Goal: Information Seeking & Learning: Learn about a topic

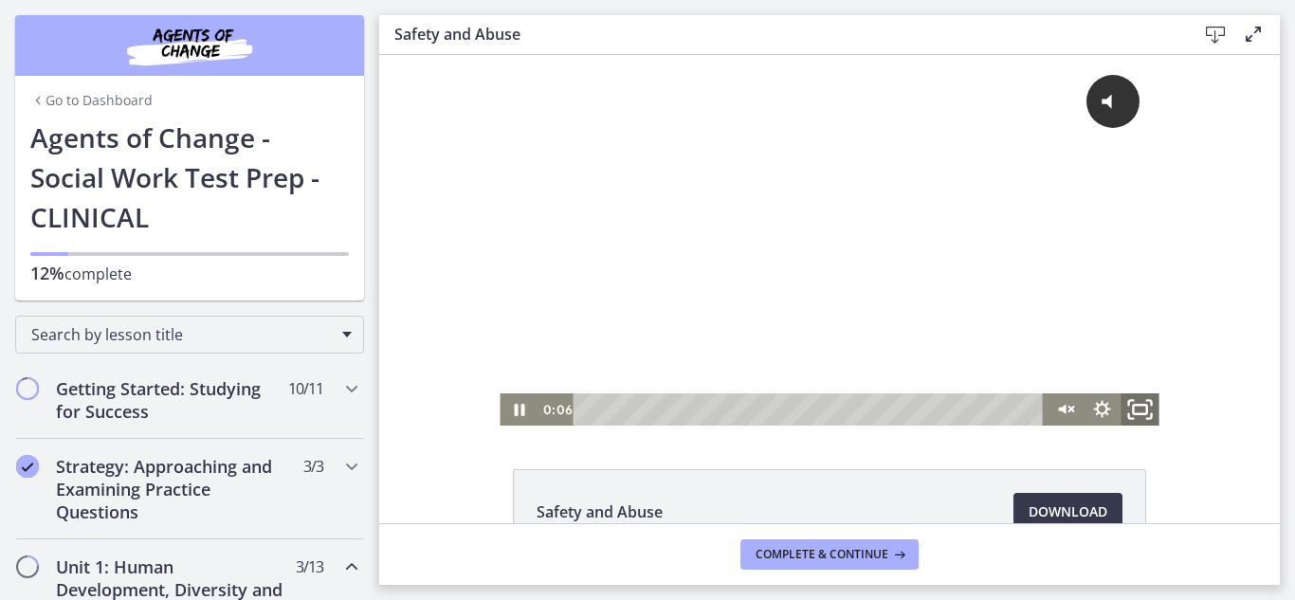
click at [1133, 419] on icon "Fullscreen" at bounding box center [1141, 410] width 46 height 39
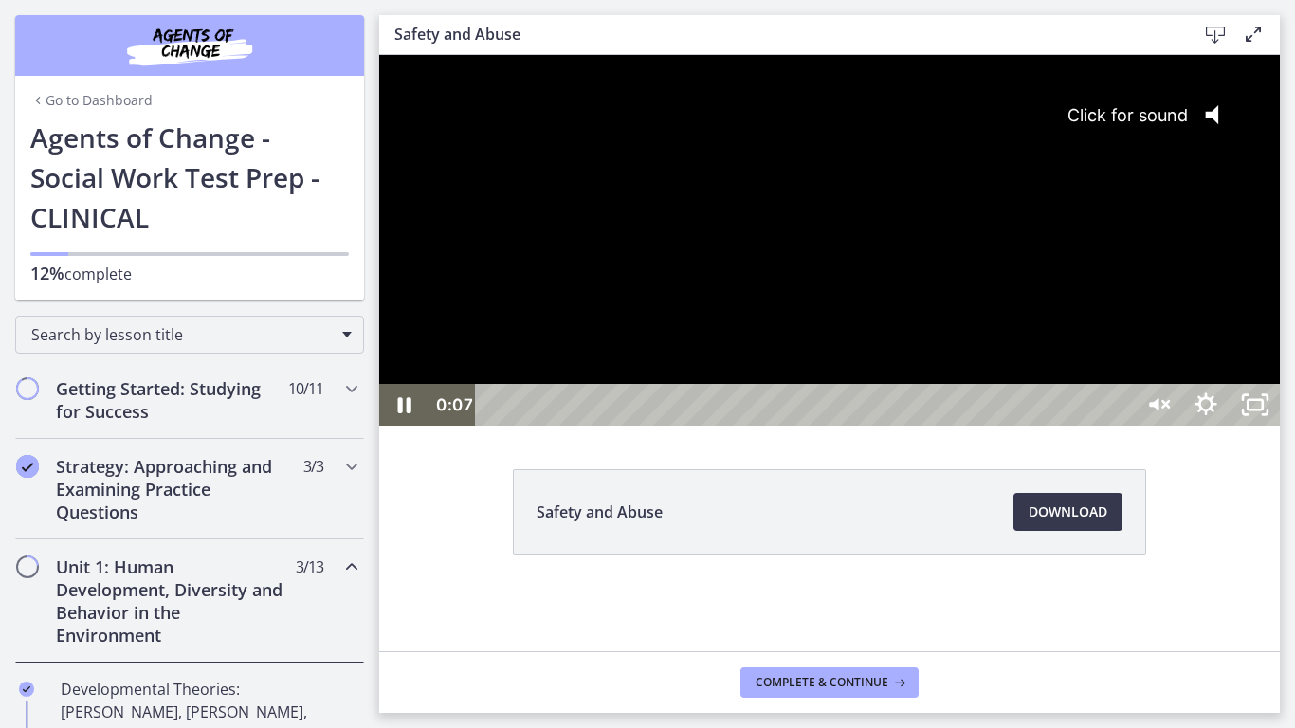
click at [1159, 367] on div "Click for sound @keyframes VOLUME_SMALL_WAVE_FLASH { 0% { opacity: 0; } 33% { o…" at bounding box center [829, 219] width 901 height 329
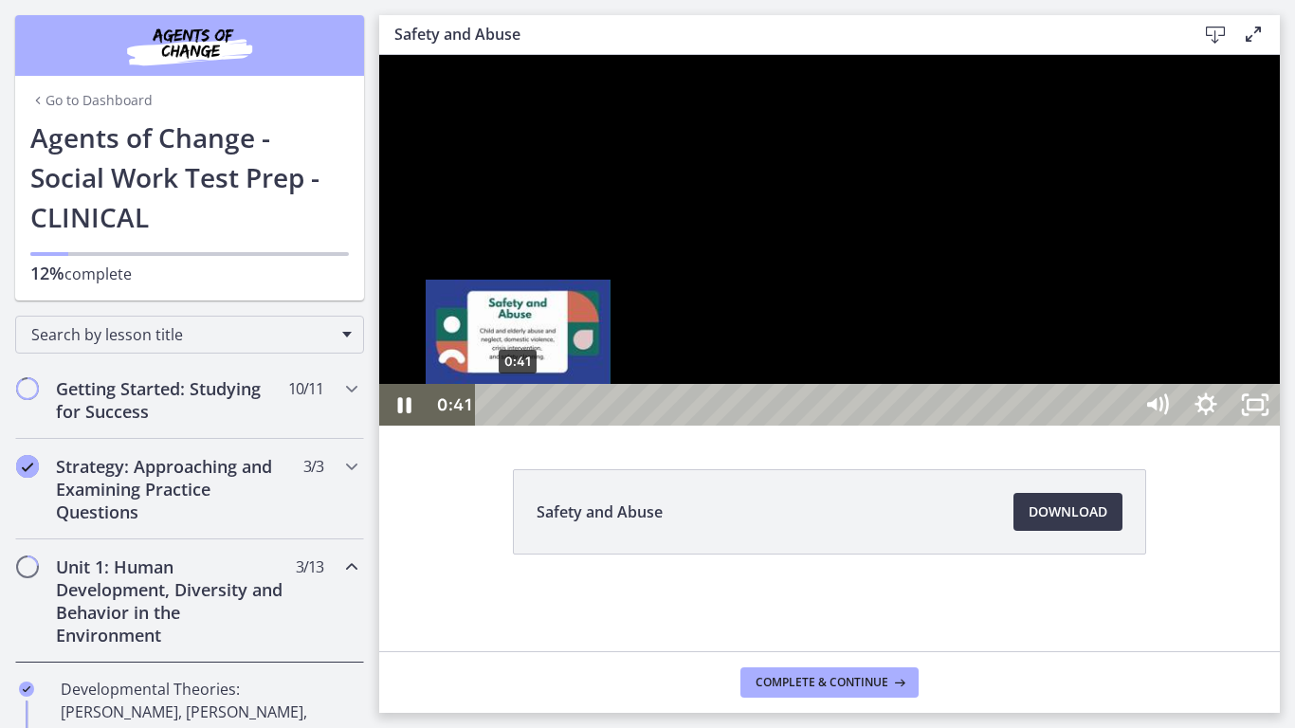
click at [519, 426] on div "0:41" at bounding box center [807, 405] width 627 height 42
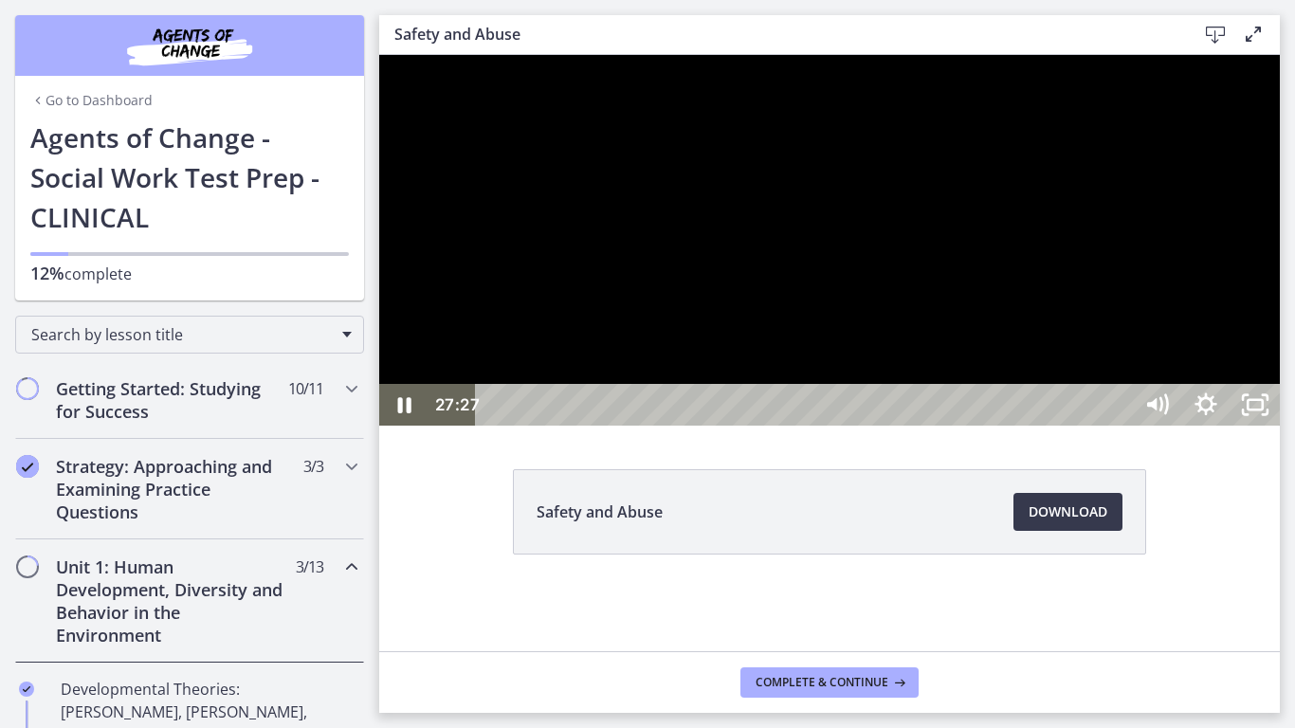
click at [1121, 426] on div "27:27" at bounding box center [807, 405] width 627 height 42
click at [1285, 430] on icon "Unfullscreen" at bounding box center [1255, 405] width 59 height 50
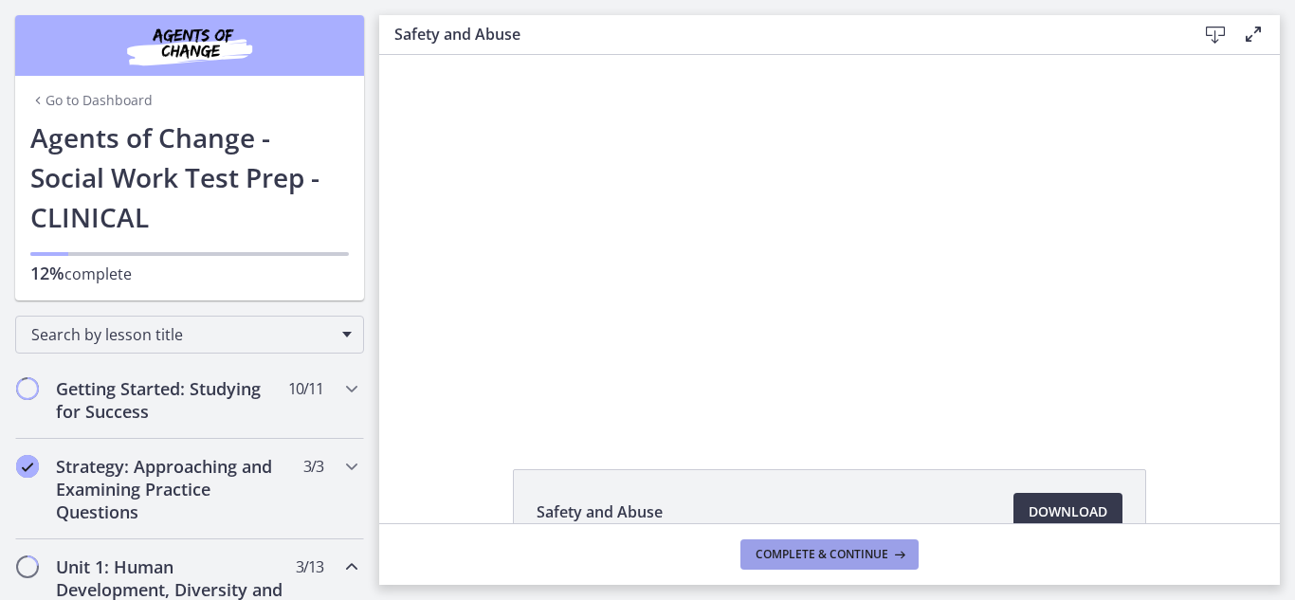
click at [874, 547] on span "Complete & continue" at bounding box center [822, 554] width 133 height 15
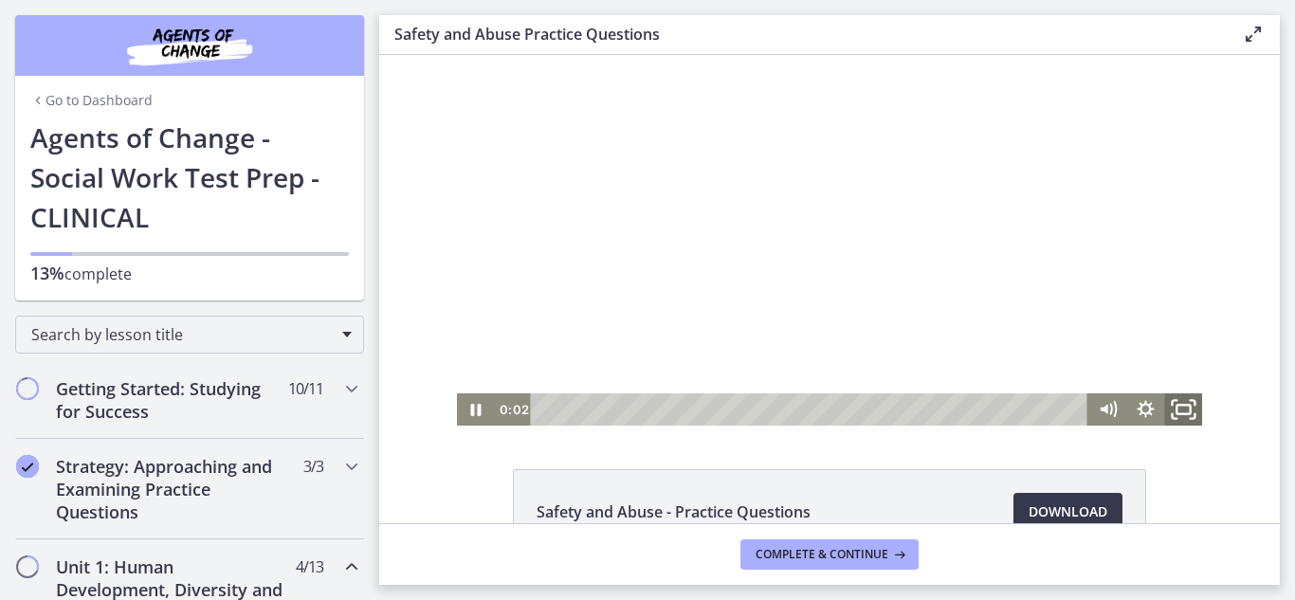
click at [1181, 414] on rect "Fullscreen" at bounding box center [1183, 409] width 13 height 9
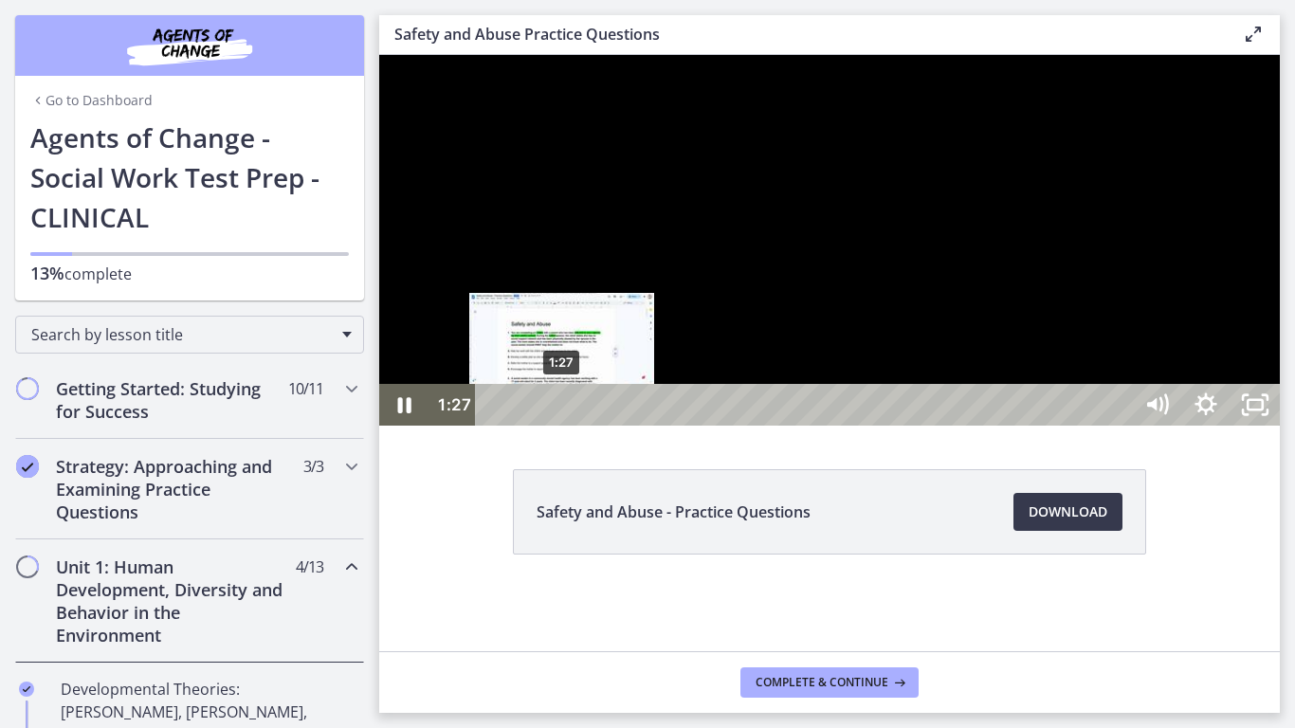
click at [562, 426] on div "1:27" at bounding box center [807, 405] width 627 height 42
click at [579, 426] on div "1:48" at bounding box center [807, 405] width 627 height 42
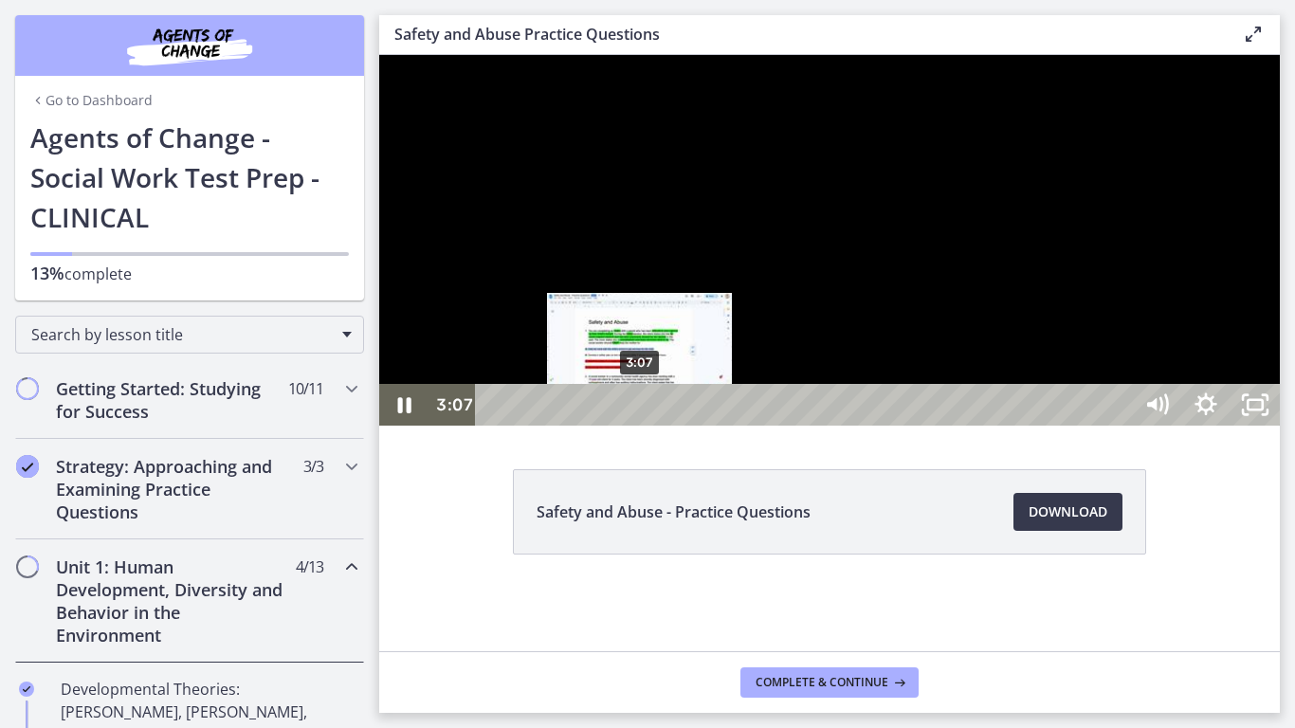
click at [641, 426] on div "3:07" at bounding box center [807, 405] width 627 height 42
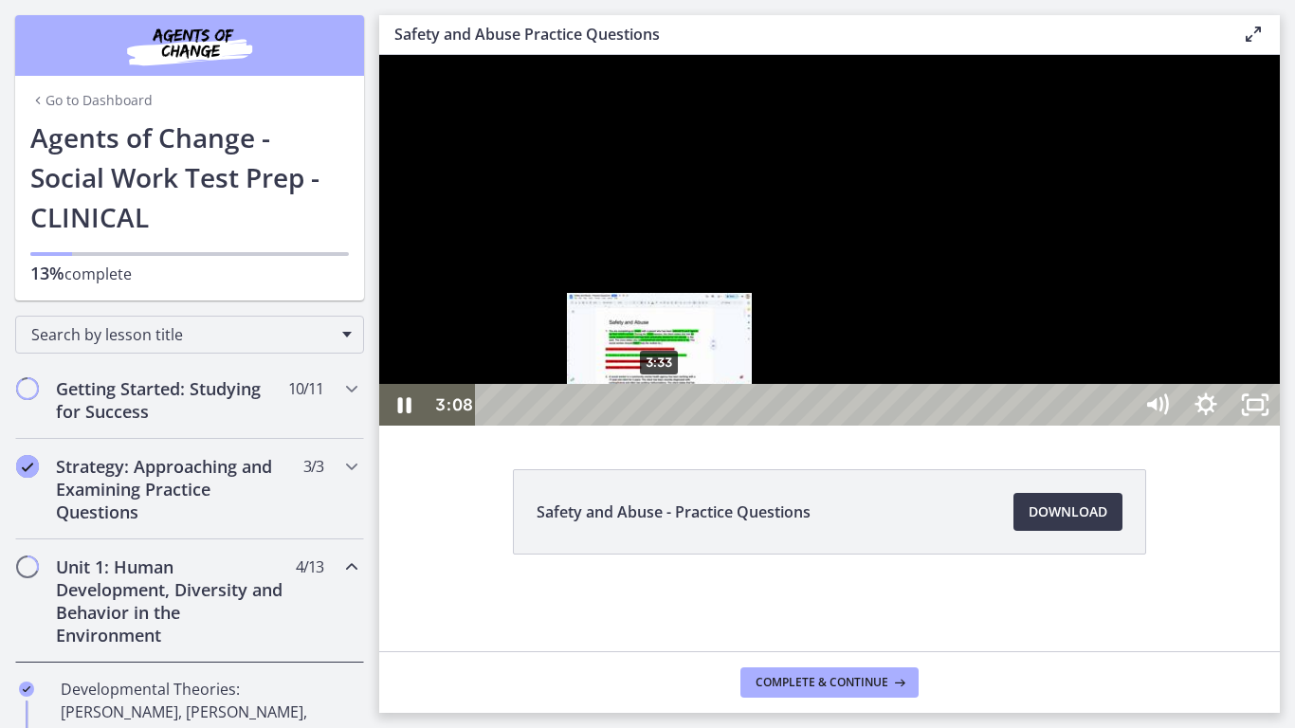
click at [661, 426] on div "3:33" at bounding box center [807, 405] width 627 height 42
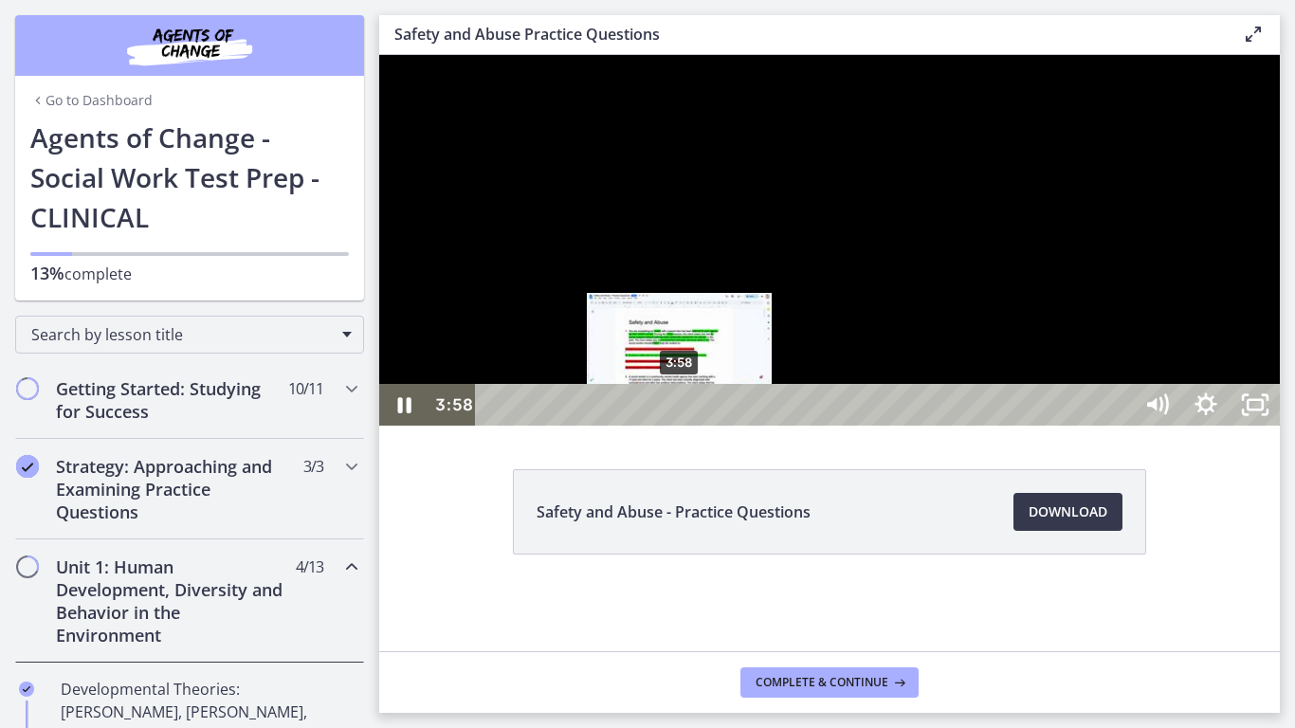
click at [681, 426] on div "3:58" at bounding box center [807, 405] width 627 height 42
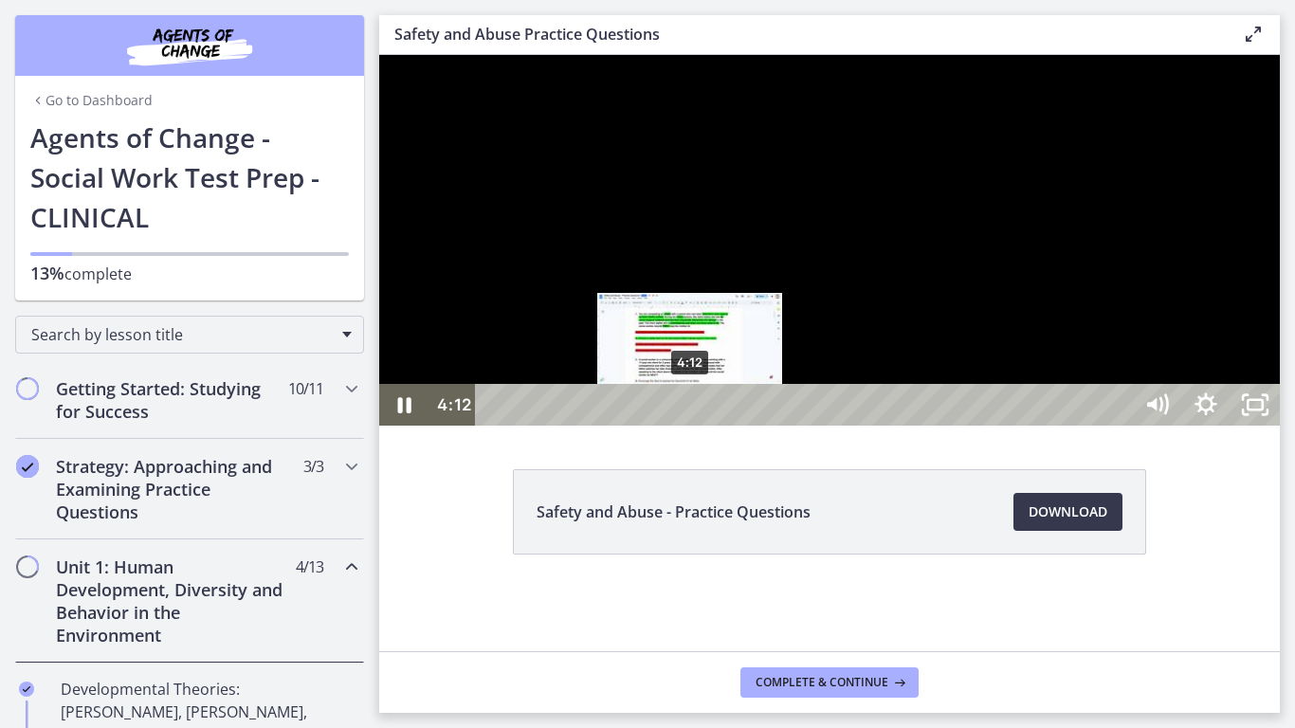
click at [691, 426] on div "4:12" at bounding box center [807, 405] width 627 height 42
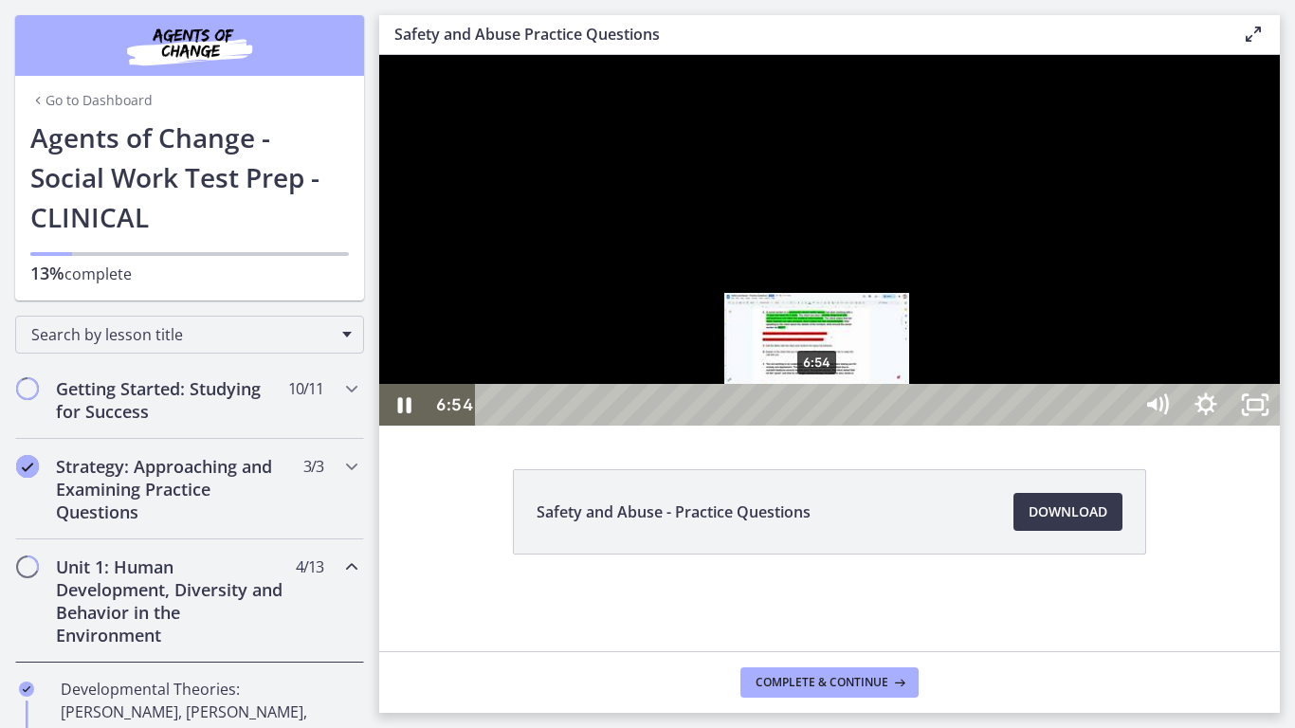
click at [818, 426] on div "6:54" at bounding box center [807, 405] width 627 height 42
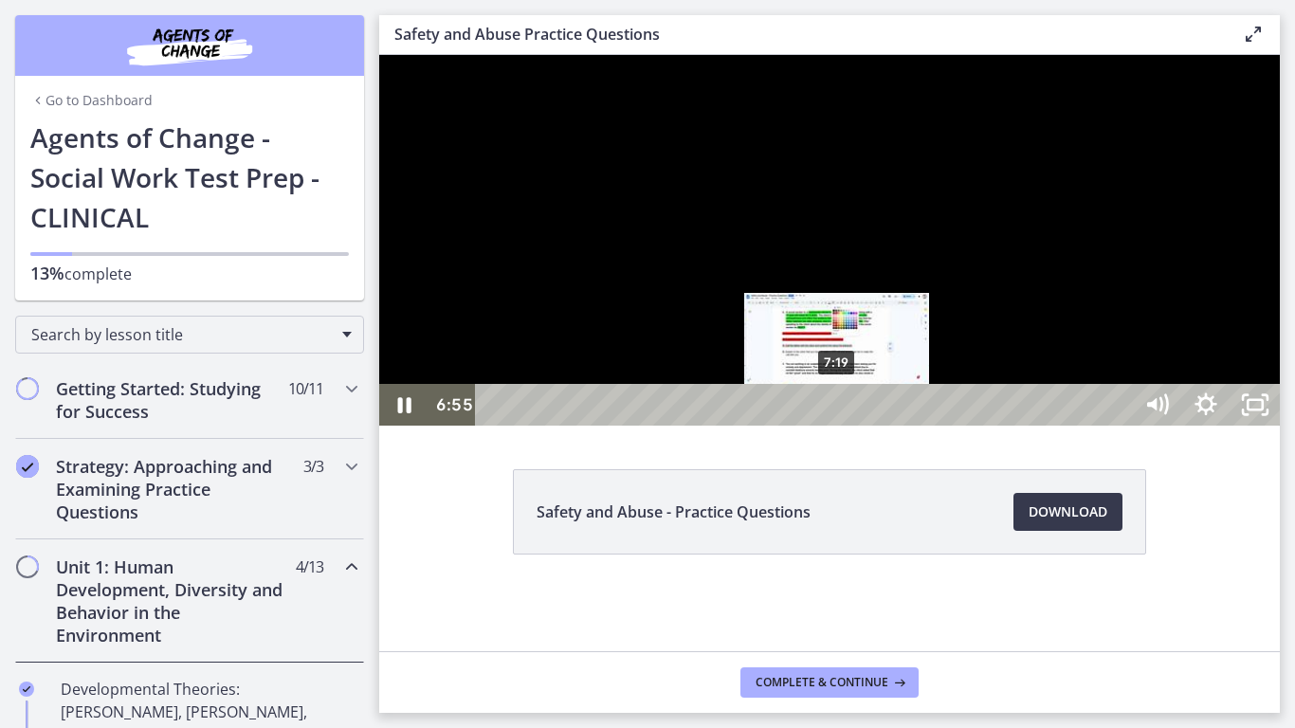
click at [838, 426] on div "7:19" at bounding box center [807, 405] width 627 height 42
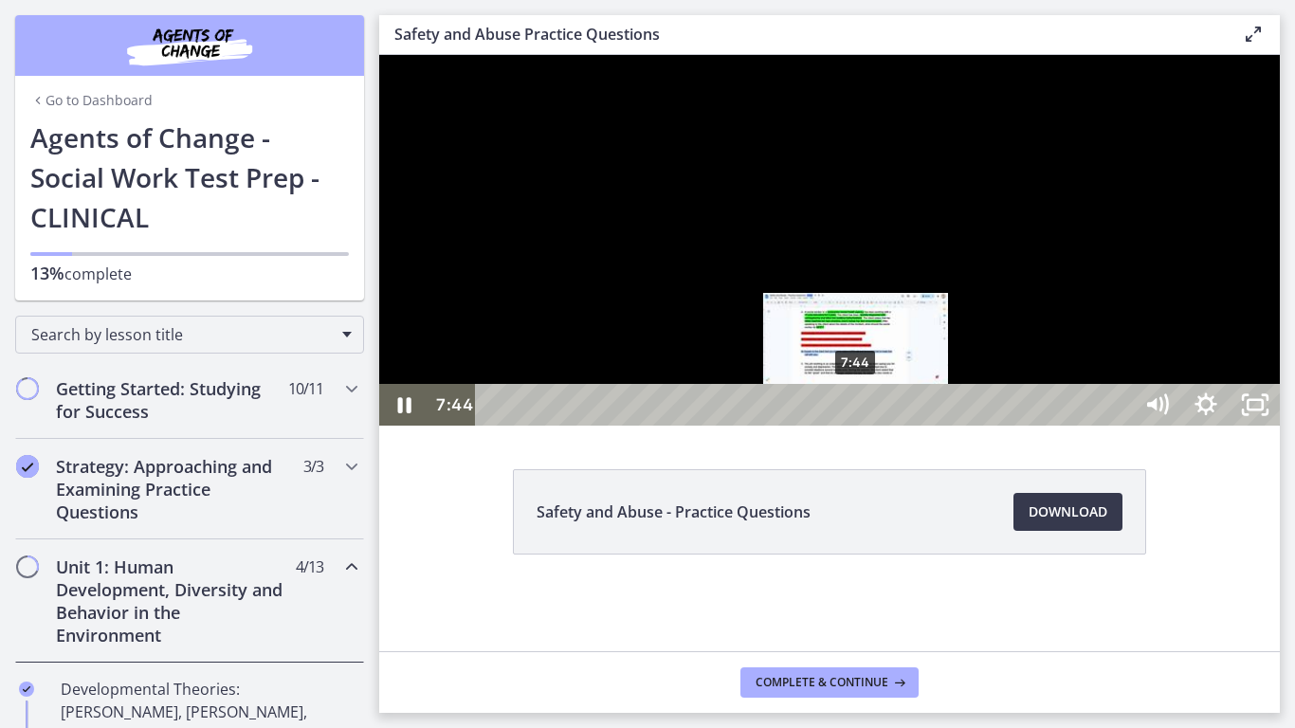
click at [857, 426] on div "7:44" at bounding box center [807, 405] width 627 height 42
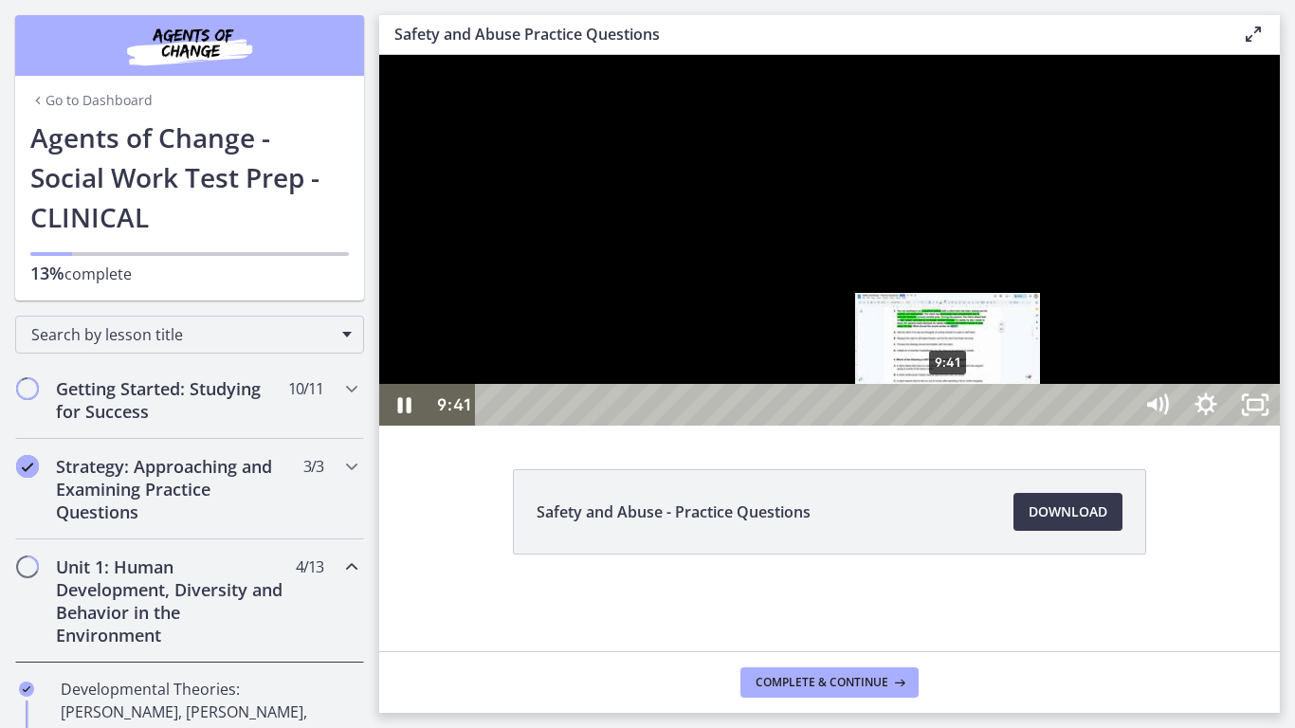
click at [949, 426] on div "9:41" at bounding box center [807, 405] width 627 height 42
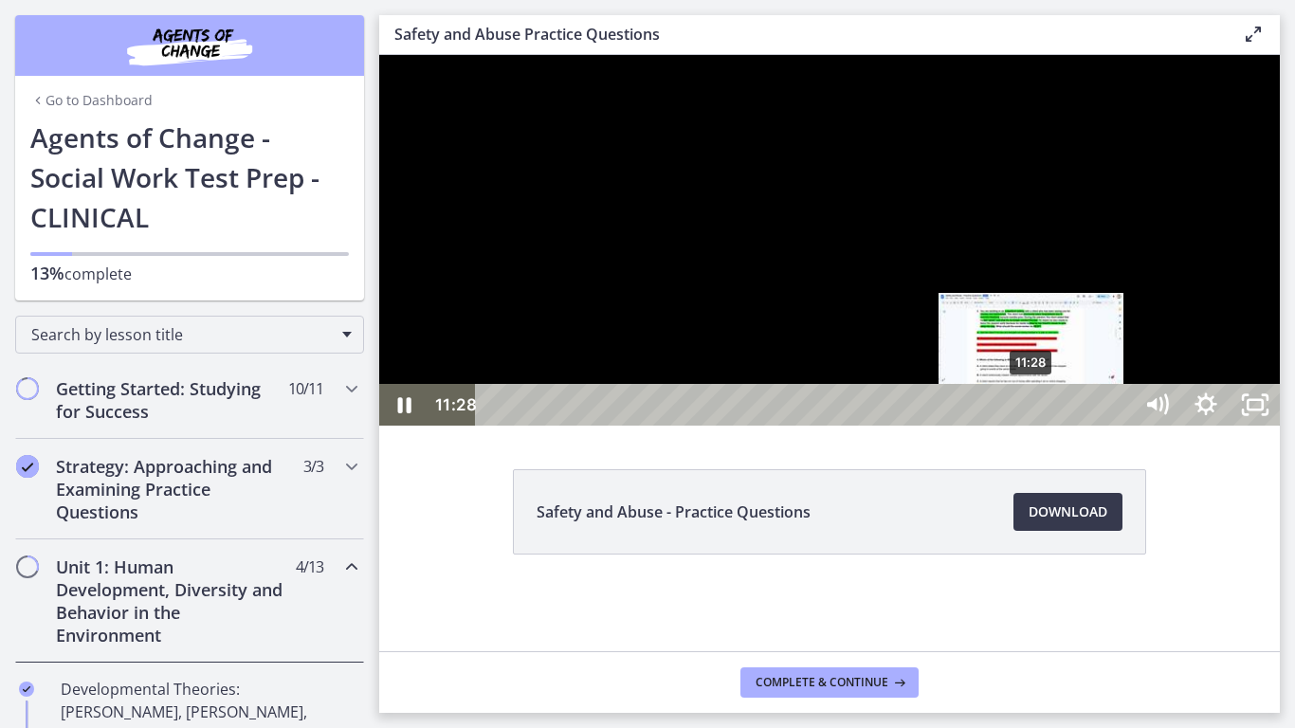
click at [1032, 426] on div "11:28" at bounding box center [807, 405] width 627 height 42
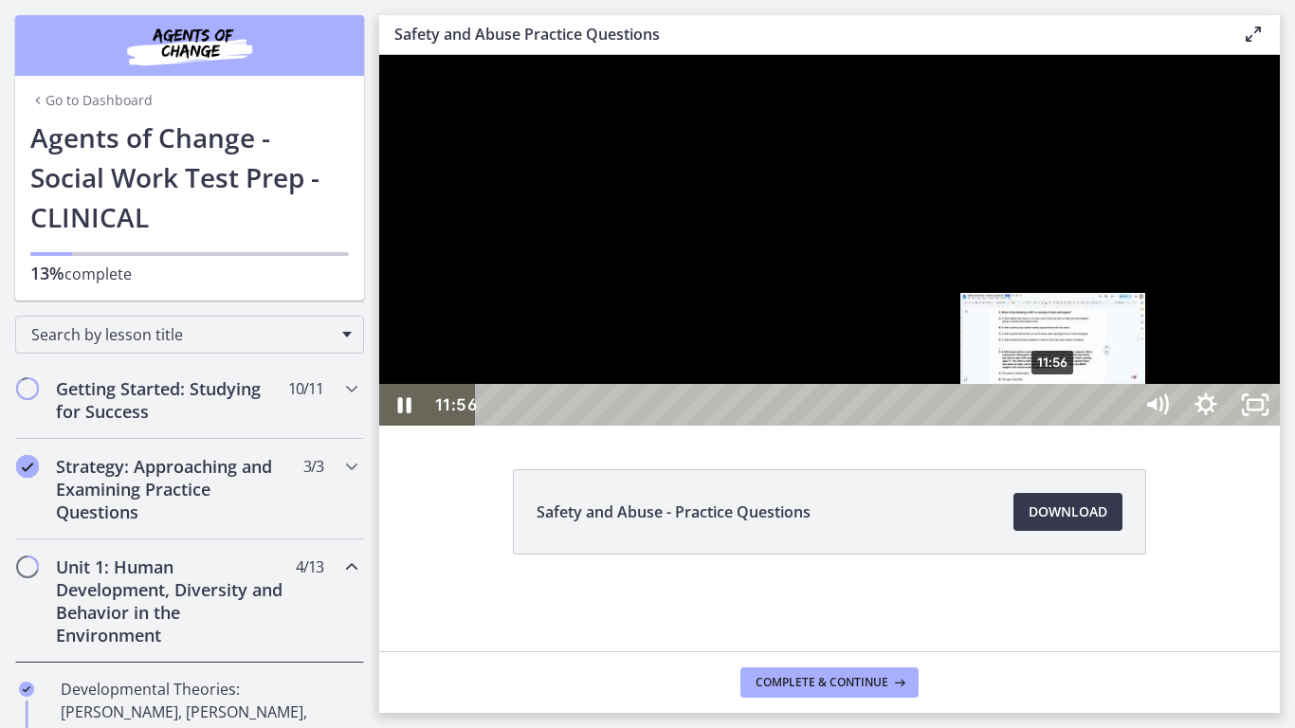
click at [1054, 426] on div "11:56" at bounding box center [807, 405] width 627 height 42
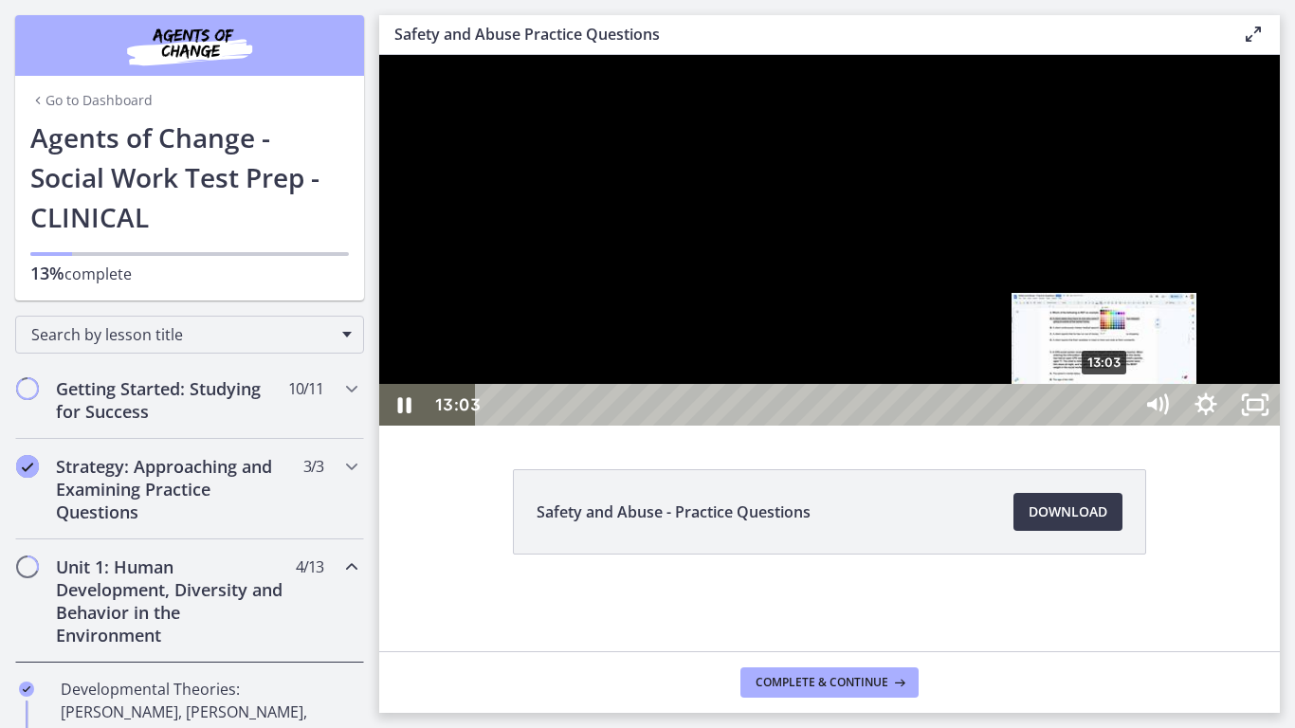
click at [1106, 426] on div "13:03" at bounding box center [807, 405] width 627 height 42
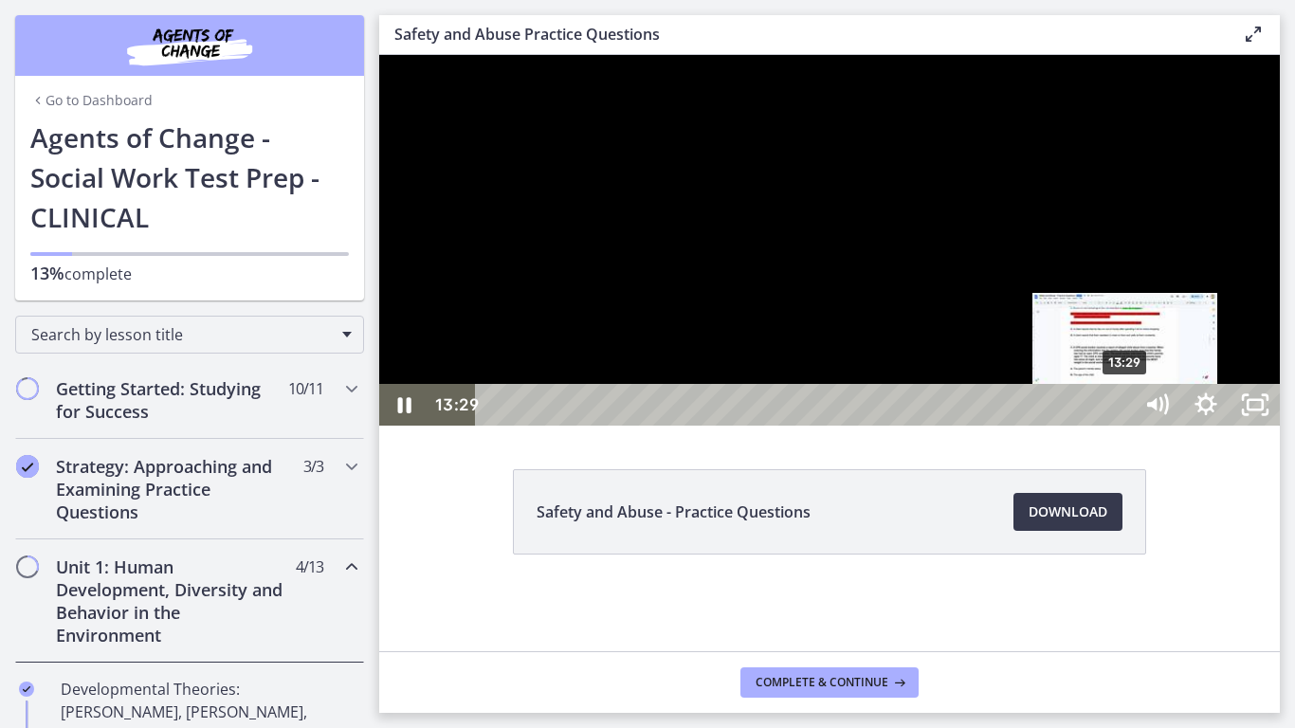
click at [1121, 426] on div "13:29" at bounding box center [807, 405] width 627 height 42
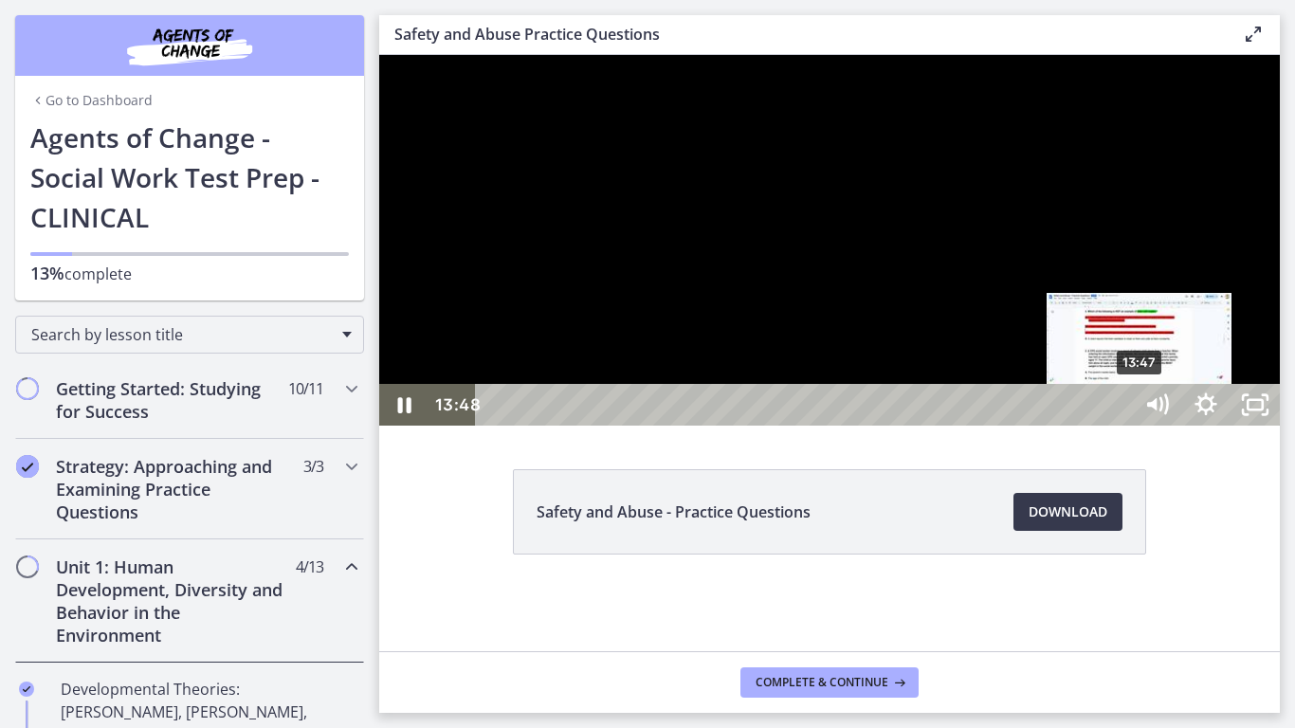
click at [1121, 426] on div "13:47" at bounding box center [807, 405] width 627 height 42
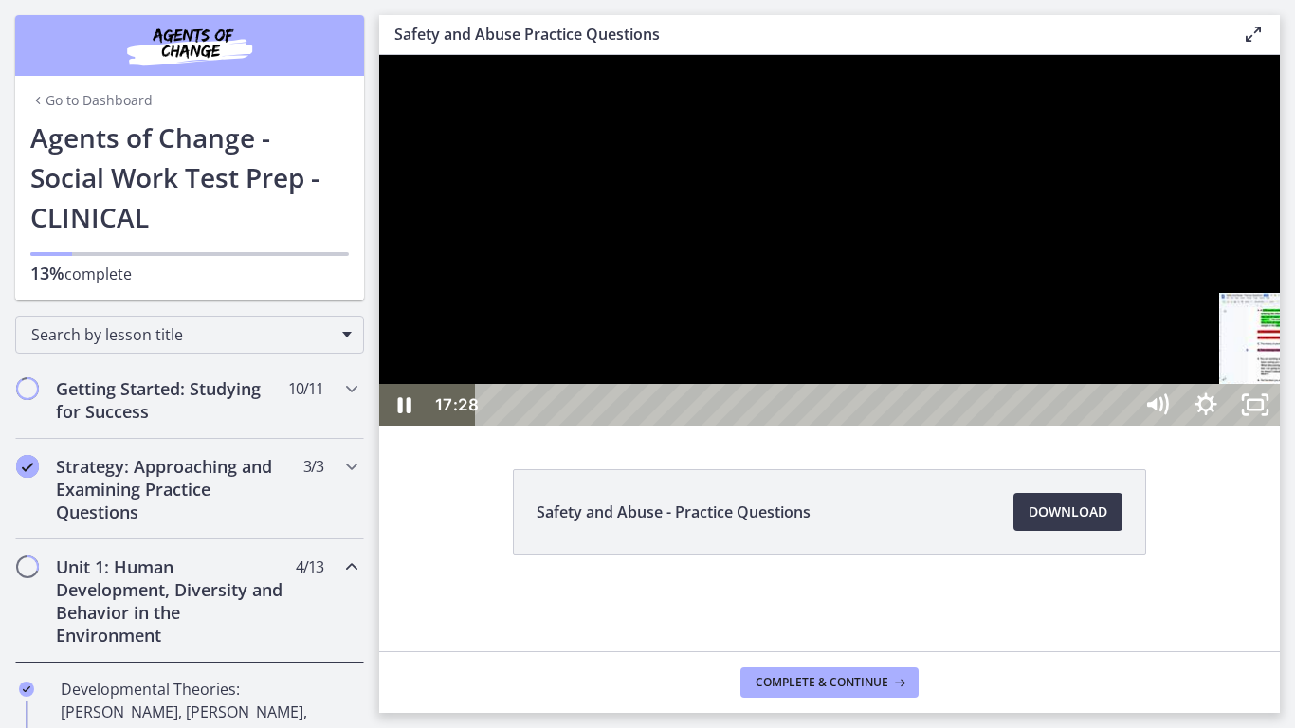
click at [1121, 426] on div "17:28" at bounding box center [807, 405] width 627 height 42
click at [1121, 426] on div "17:45" at bounding box center [807, 405] width 627 height 42
click at [1121, 426] on div "18:08" at bounding box center [807, 405] width 627 height 42
click at [1121, 426] on div "18:26" at bounding box center [807, 405] width 627 height 42
click at [1121, 426] on div "19:14" at bounding box center [807, 405] width 627 height 42
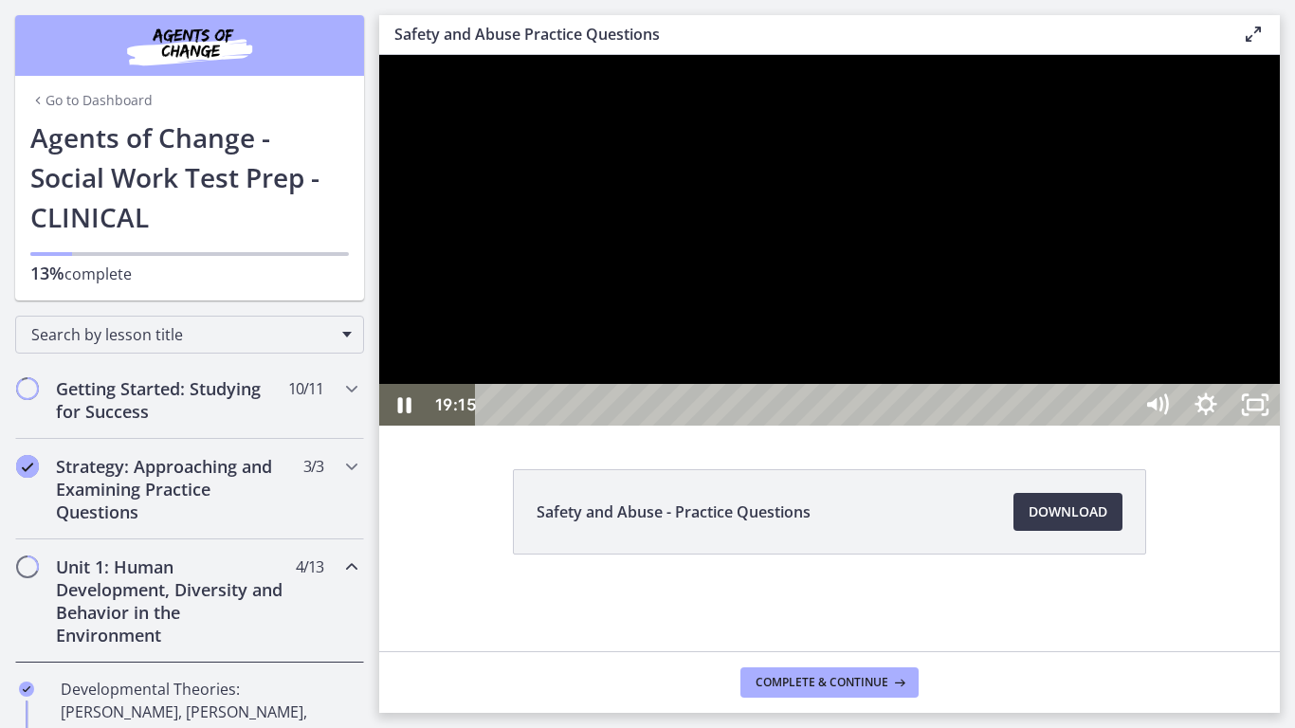
click at [1121, 426] on div "19:27" at bounding box center [807, 405] width 627 height 42
click at [1285, 430] on icon "Unfullscreen" at bounding box center [1255, 405] width 59 height 50
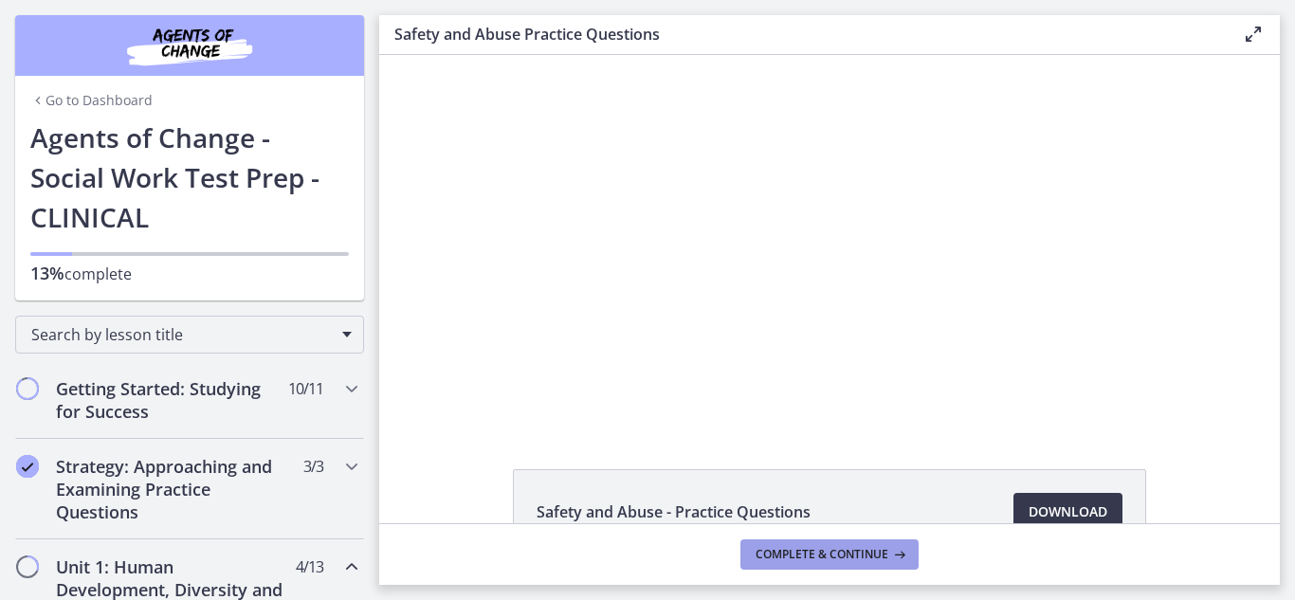
click at [849, 558] on span "Complete & continue" at bounding box center [822, 554] width 133 height 15
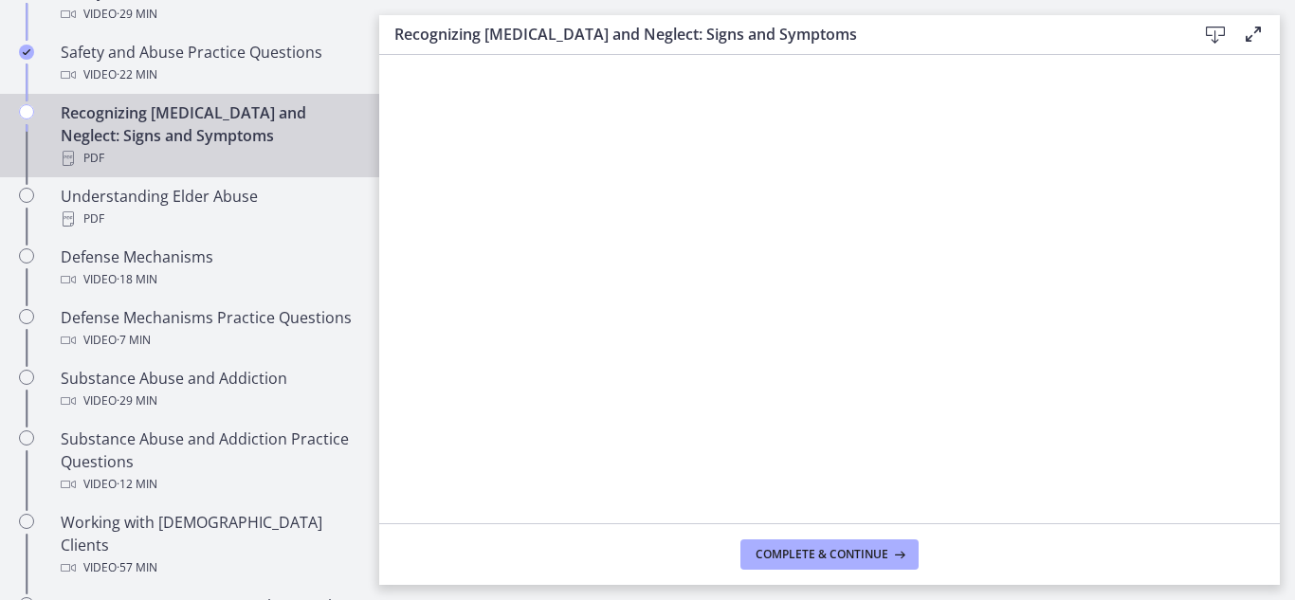
scroll to position [919, 0]
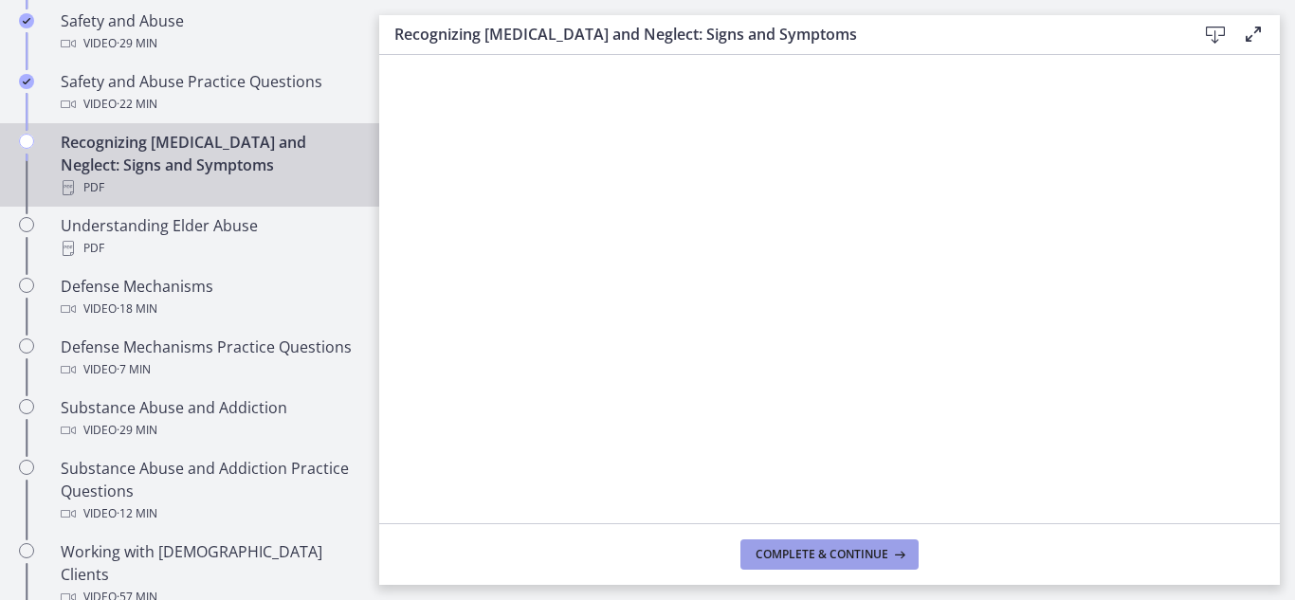
click at [862, 556] on span "Complete & continue" at bounding box center [822, 554] width 133 height 15
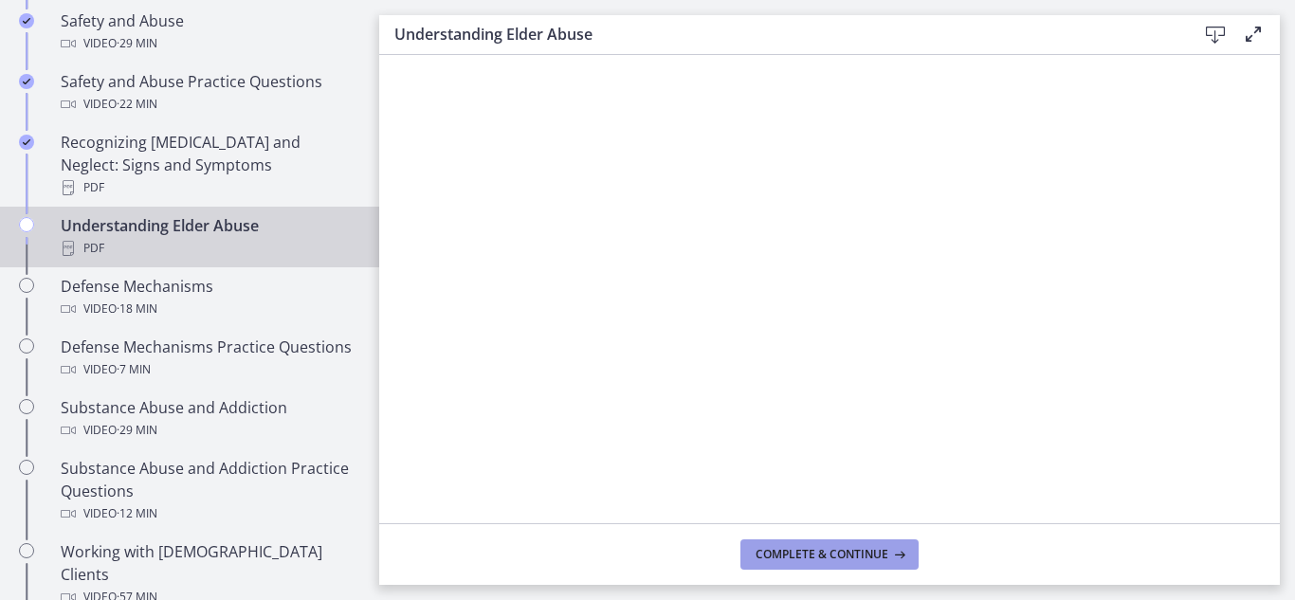
click at [813, 548] on span "Complete & continue" at bounding box center [822, 554] width 133 height 15
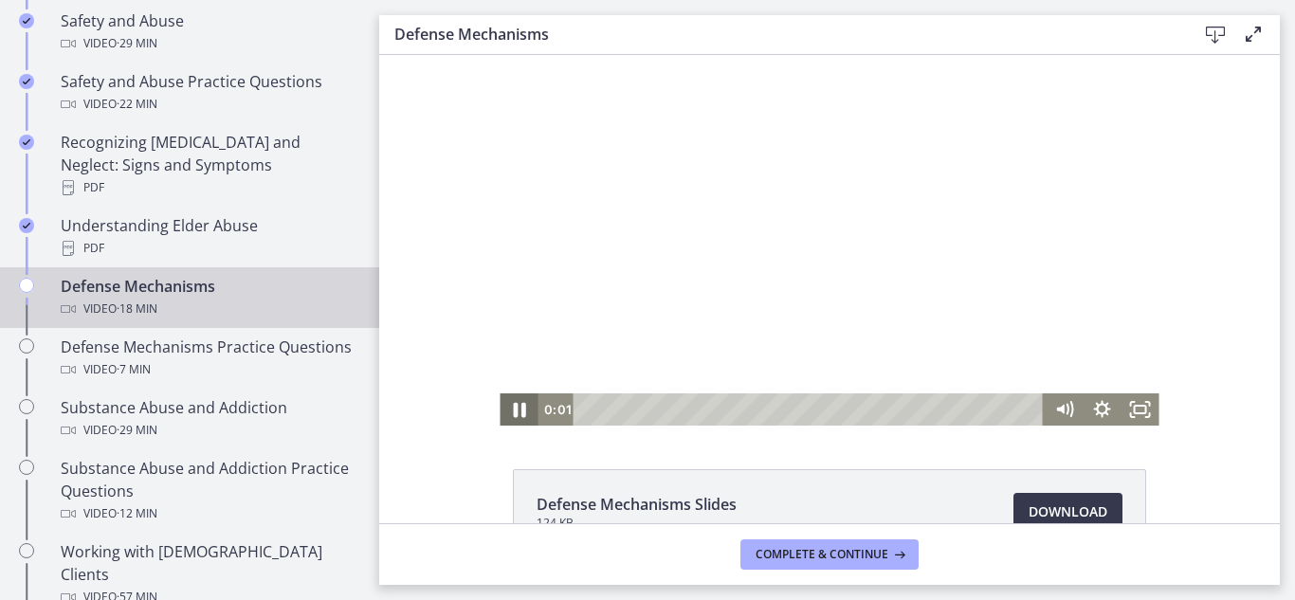
click at [515, 411] on icon "Pause" at bounding box center [519, 410] width 12 height 15
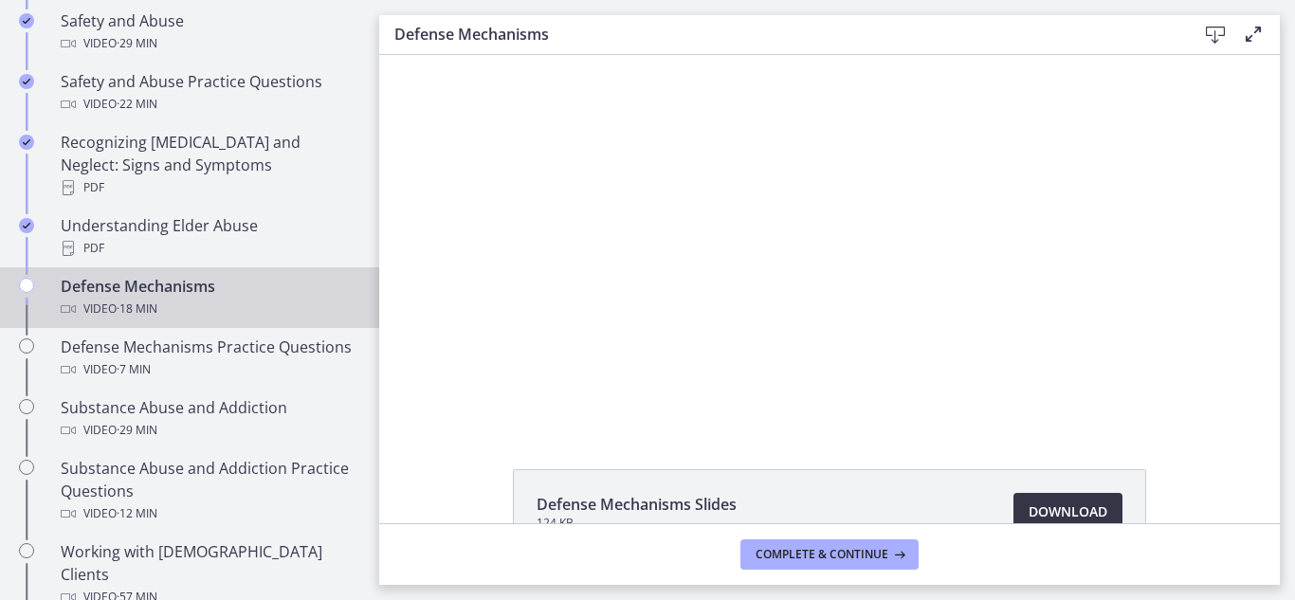
click at [1031, 518] on span "Download Opens in a new window" at bounding box center [1068, 512] width 79 height 23
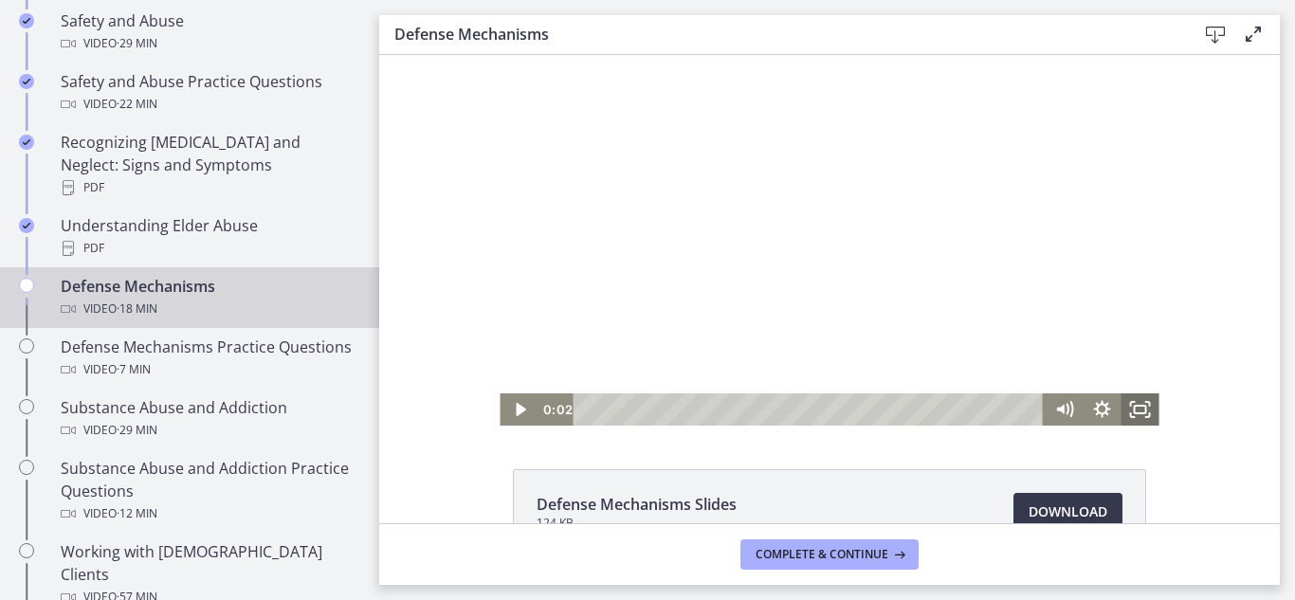
click at [1122, 412] on icon "Fullscreen" at bounding box center [1141, 409] width 38 height 32
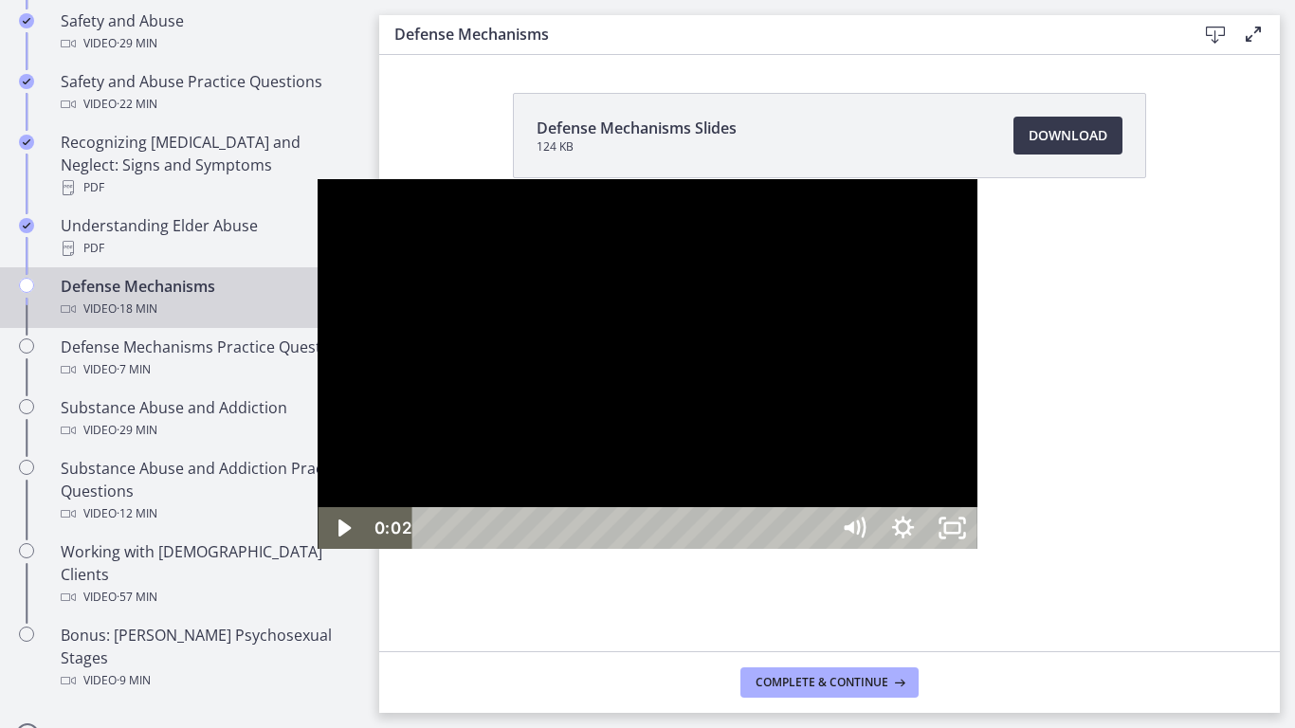
click at [977, 469] on div at bounding box center [647, 364] width 659 height 371
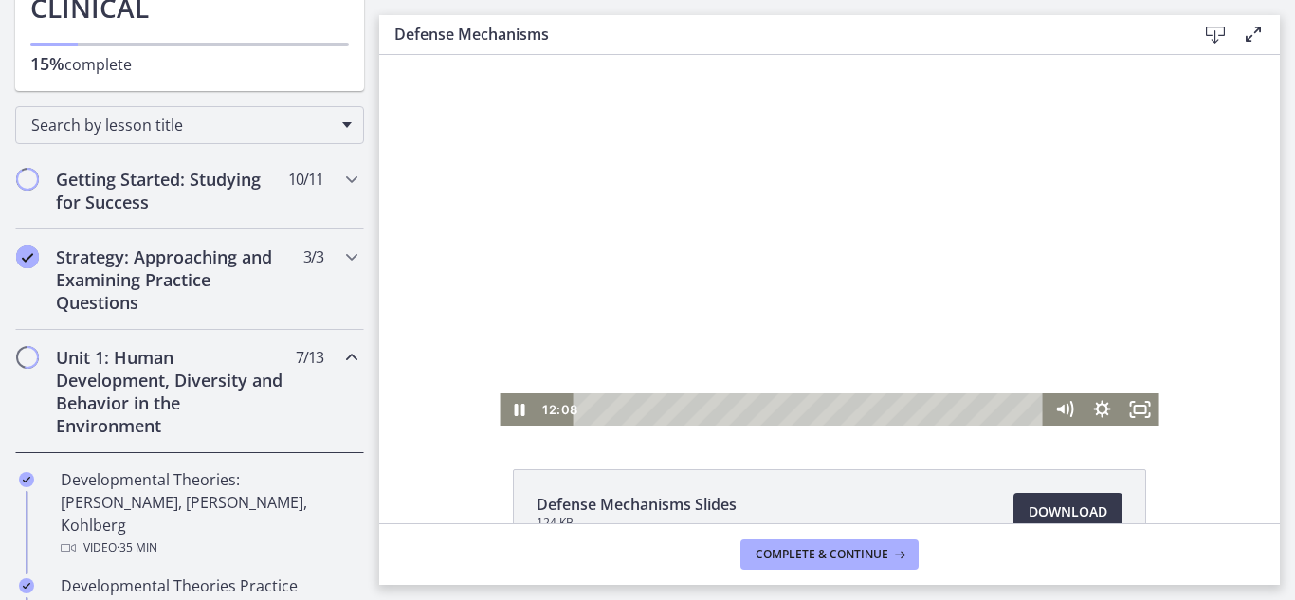
scroll to position [223, 0]
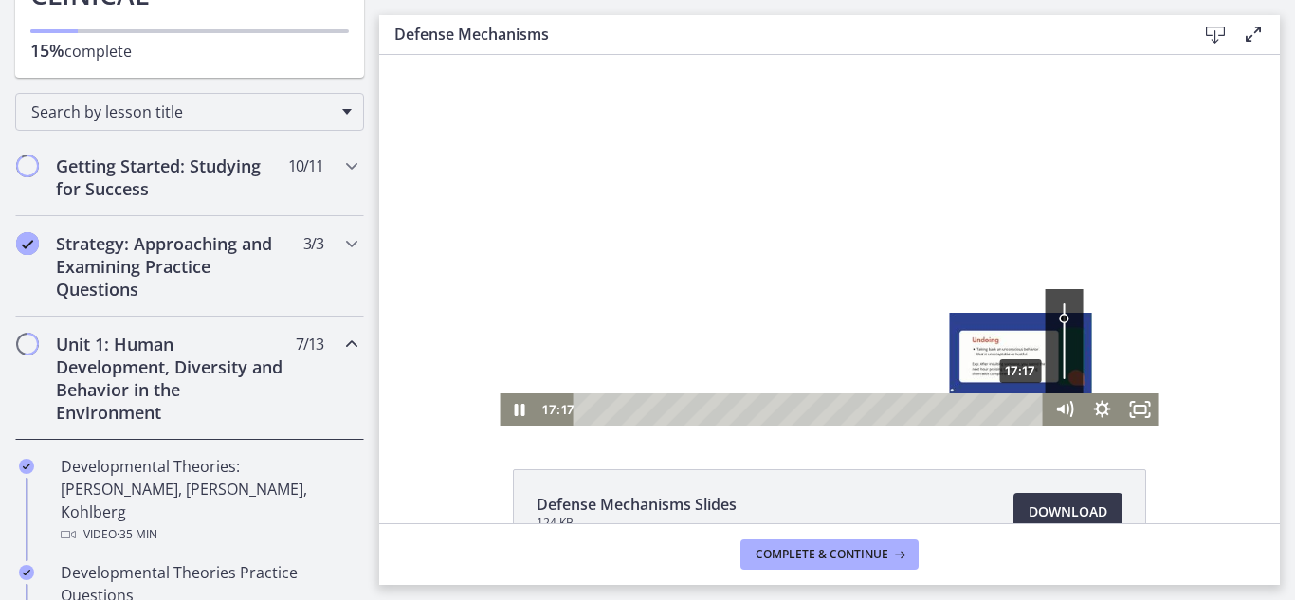
click at [1015, 411] on div "17:17" at bounding box center [812, 409] width 448 height 32
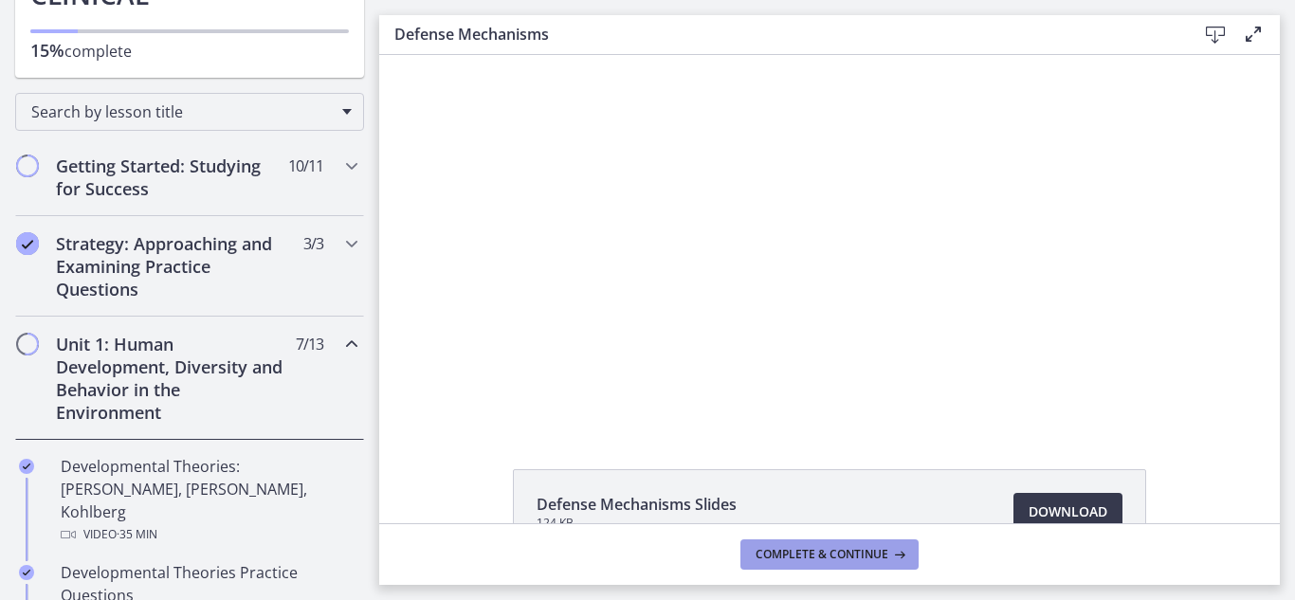
click at [864, 551] on span "Complete & continue" at bounding box center [822, 554] width 133 height 15
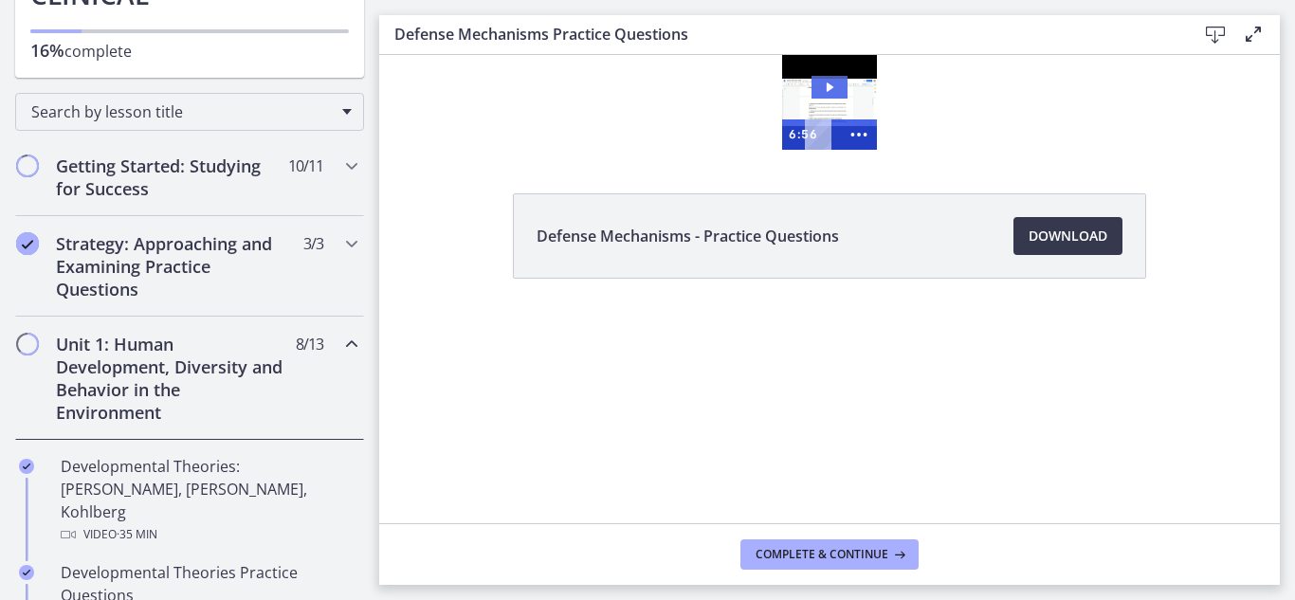
click at [822, 80] on icon "Play Video: cbe1sppt4o1cl02sibig.mp4" at bounding box center [830, 87] width 36 height 23
click at [867, 132] on icon "Show more buttons" at bounding box center [859, 134] width 36 height 30
click at [823, 130] on icon "Fullscreen" at bounding box center [823, 134] width 36 height 30
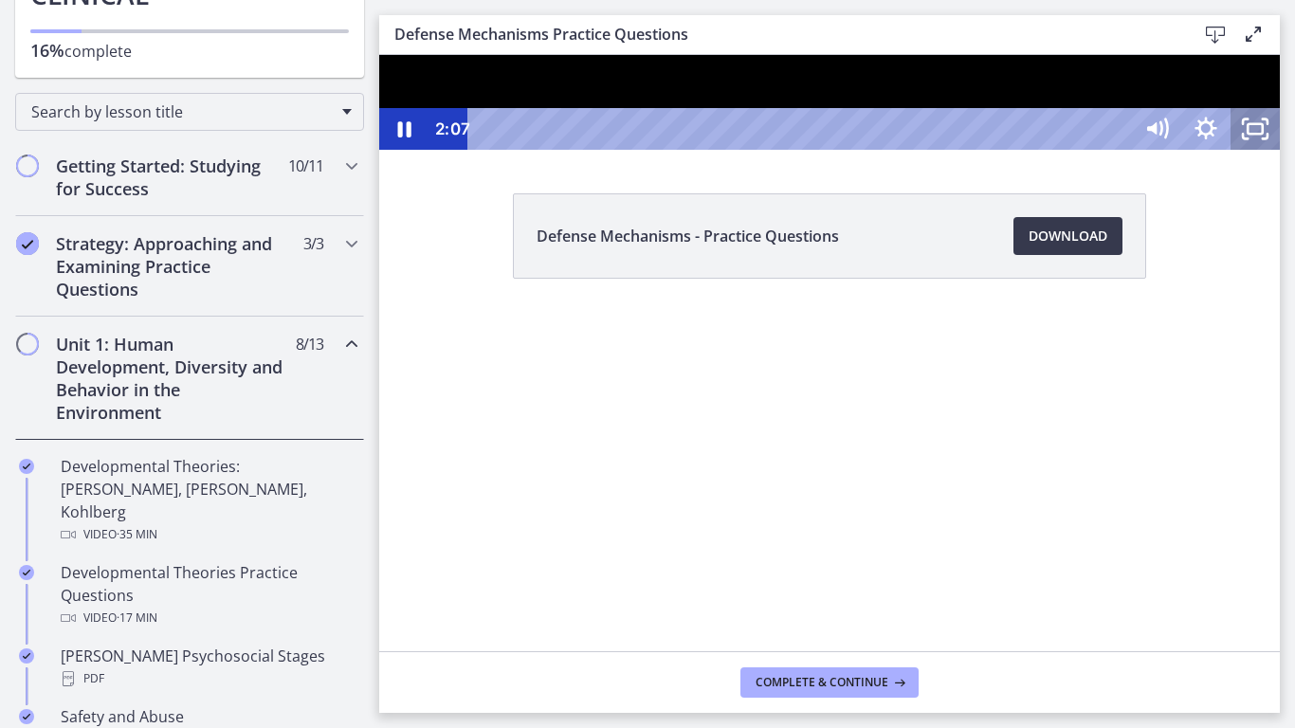
click at [1280, 150] on icon "Unfullscreen" at bounding box center [1255, 129] width 49 height 42
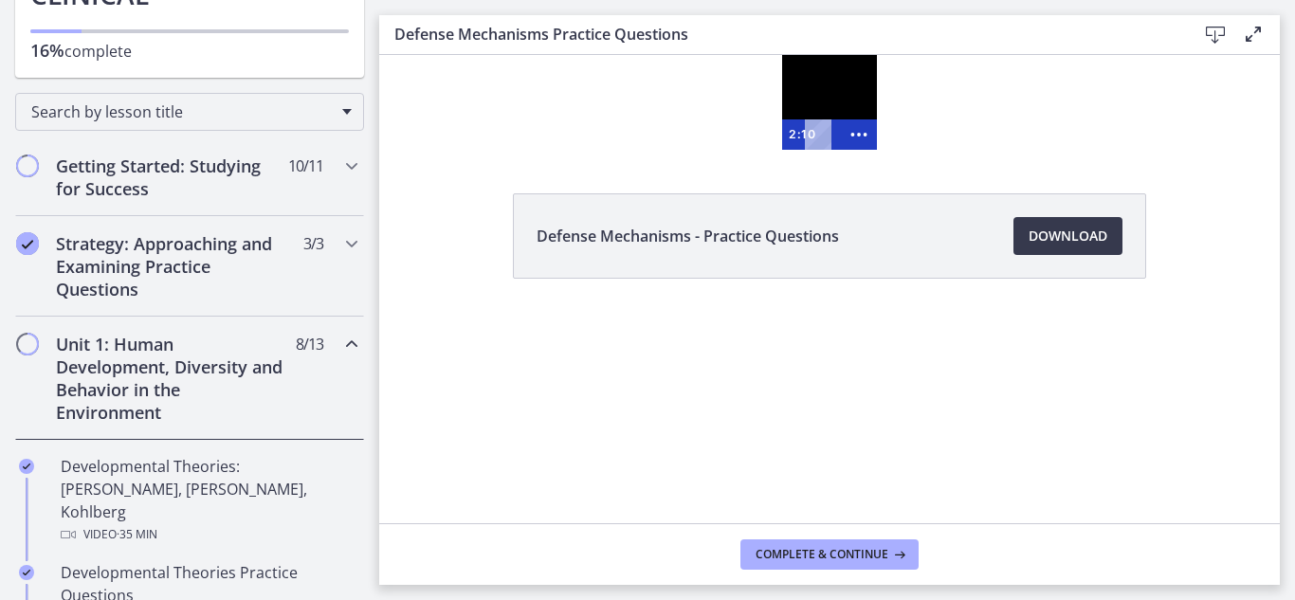
click at [820, 99] on div at bounding box center [829, 102] width 95 height 95
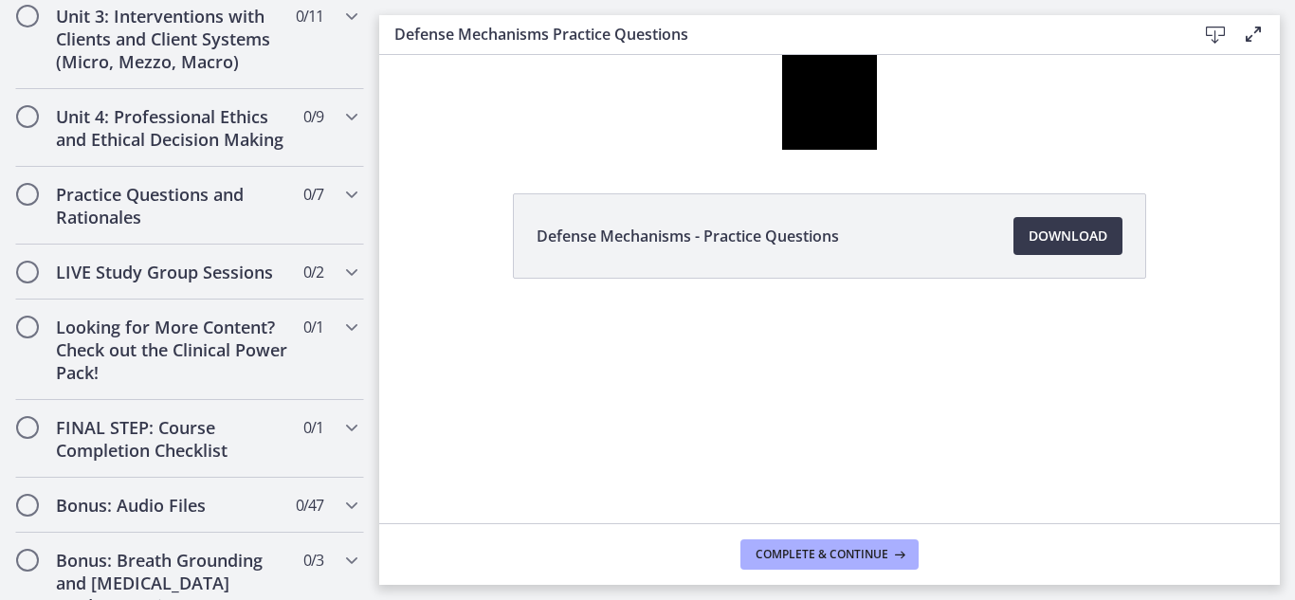
scroll to position [1720, 0]
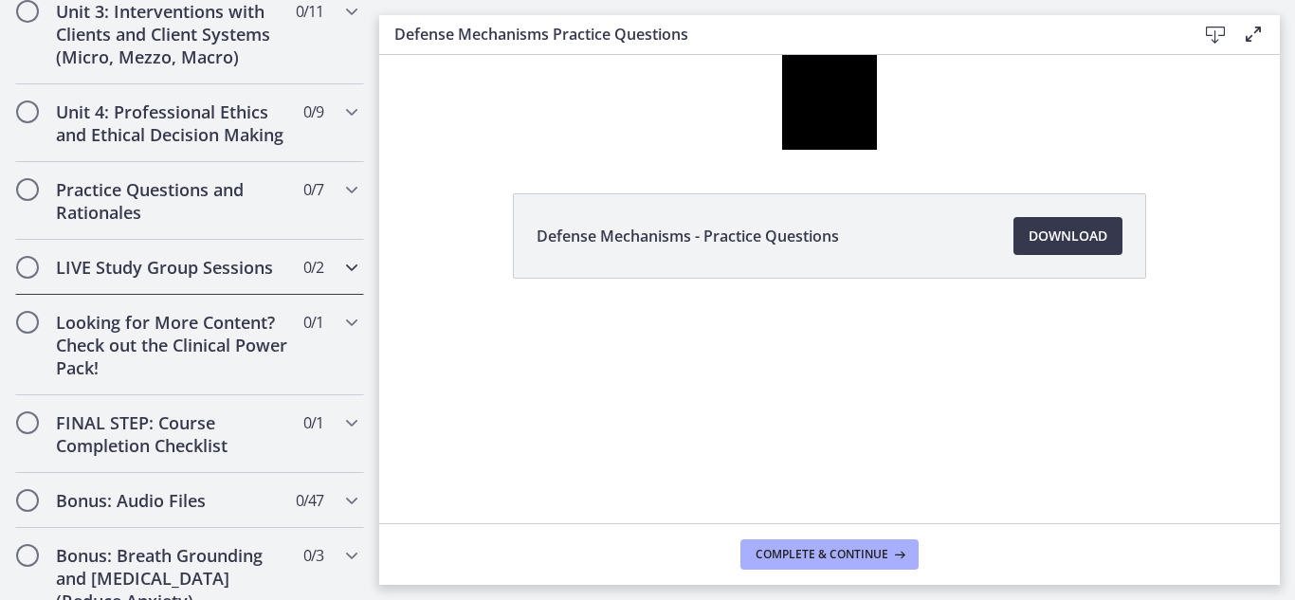
click at [340, 256] on icon "Chapters" at bounding box center [351, 267] width 23 height 23
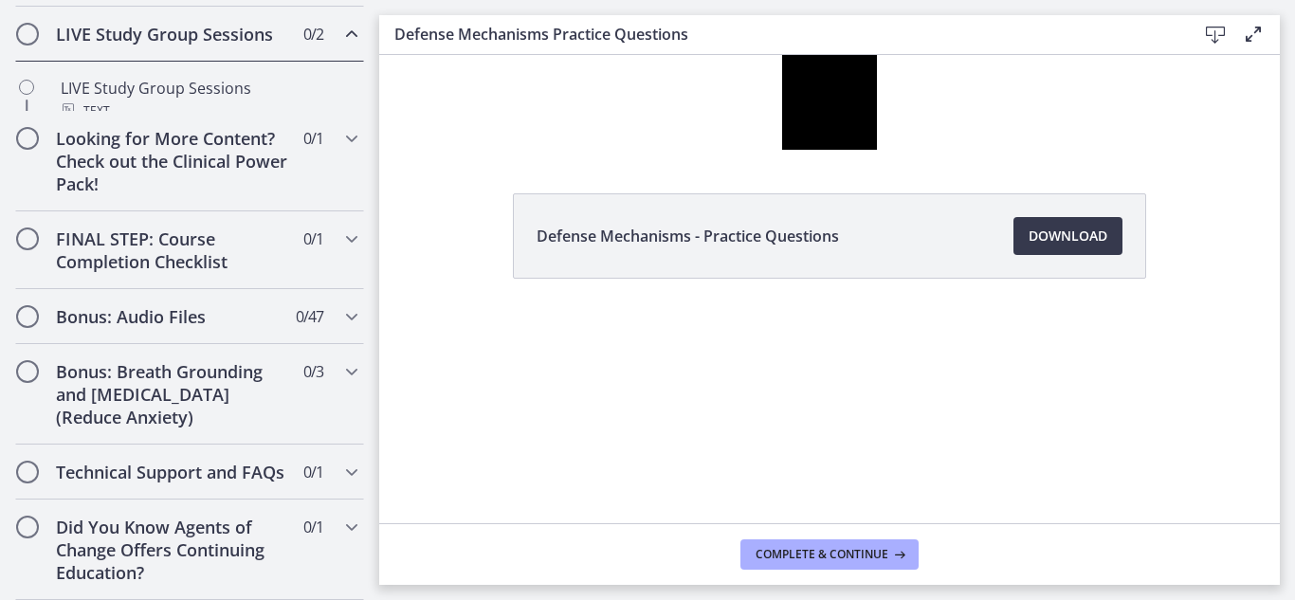
scroll to position [802, 0]
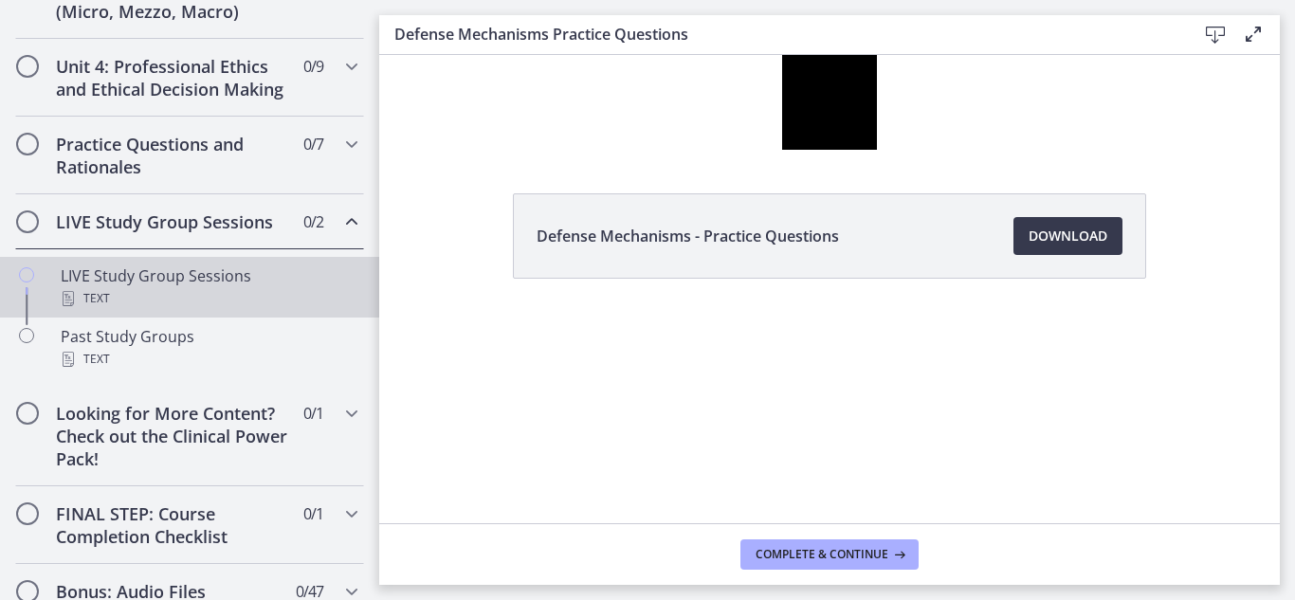
click at [202, 310] on div "Text" at bounding box center [209, 298] width 296 height 23
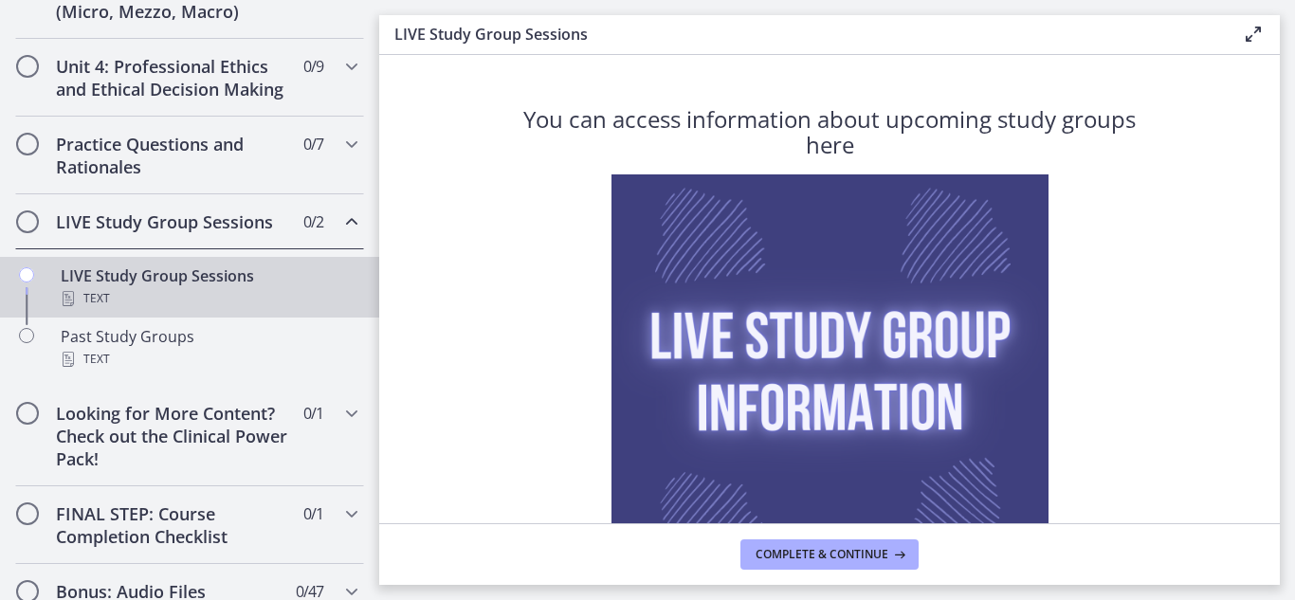
click at [935, 285] on img at bounding box center [830, 392] width 437 height 437
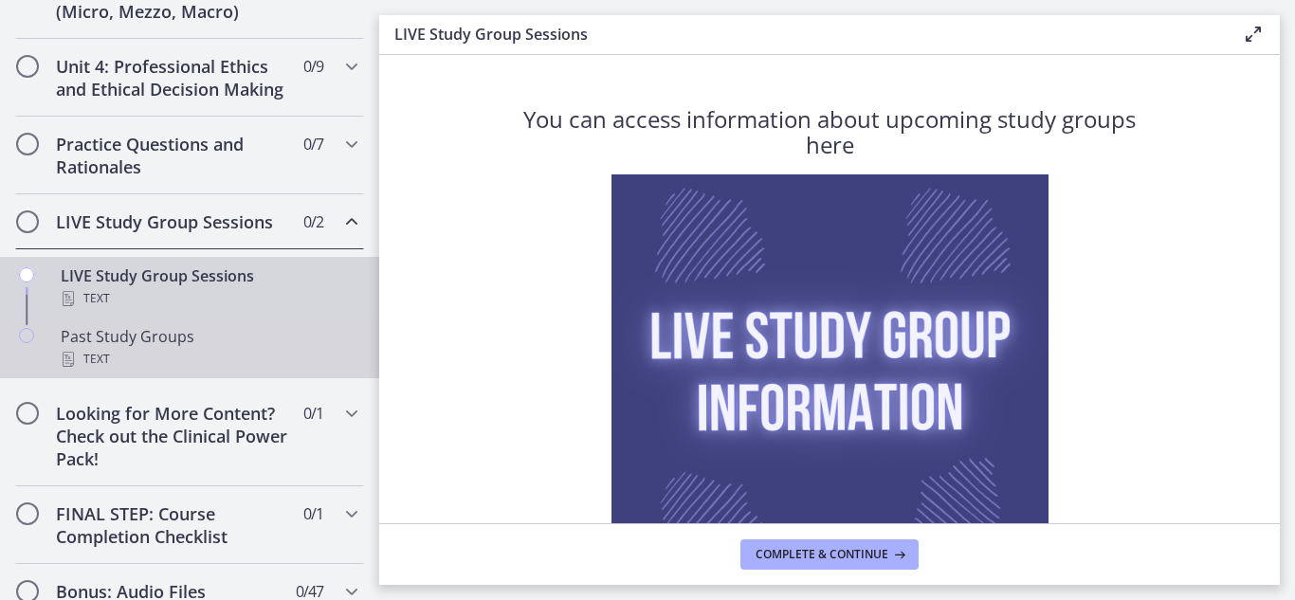
click at [188, 371] on div "Text" at bounding box center [209, 359] width 296 height 23
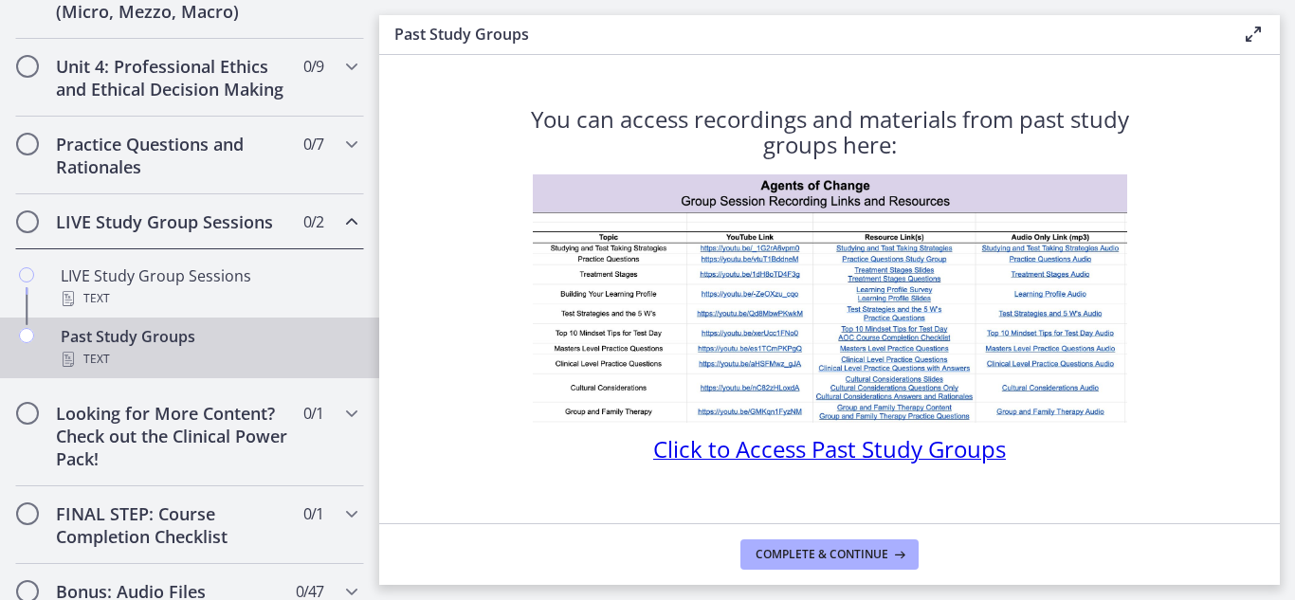
click at [842, 457] on span "Click to Access Past Study Groups" at bounding box center [829, 448] width 353 height 31
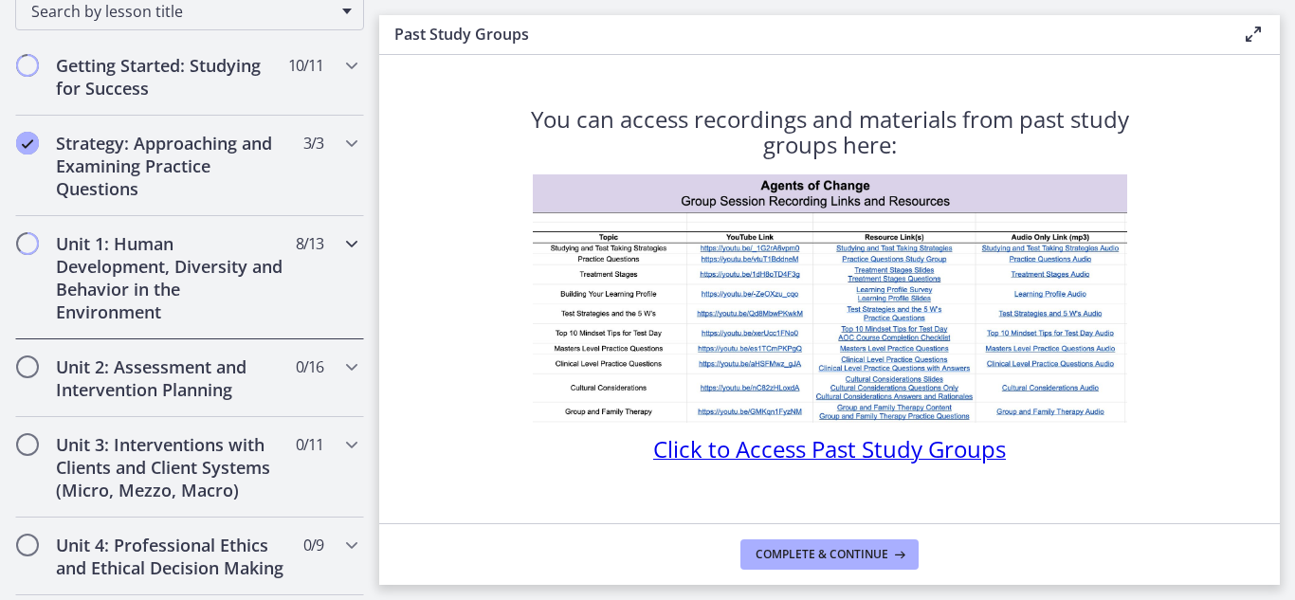
scroll to position [326, 0]
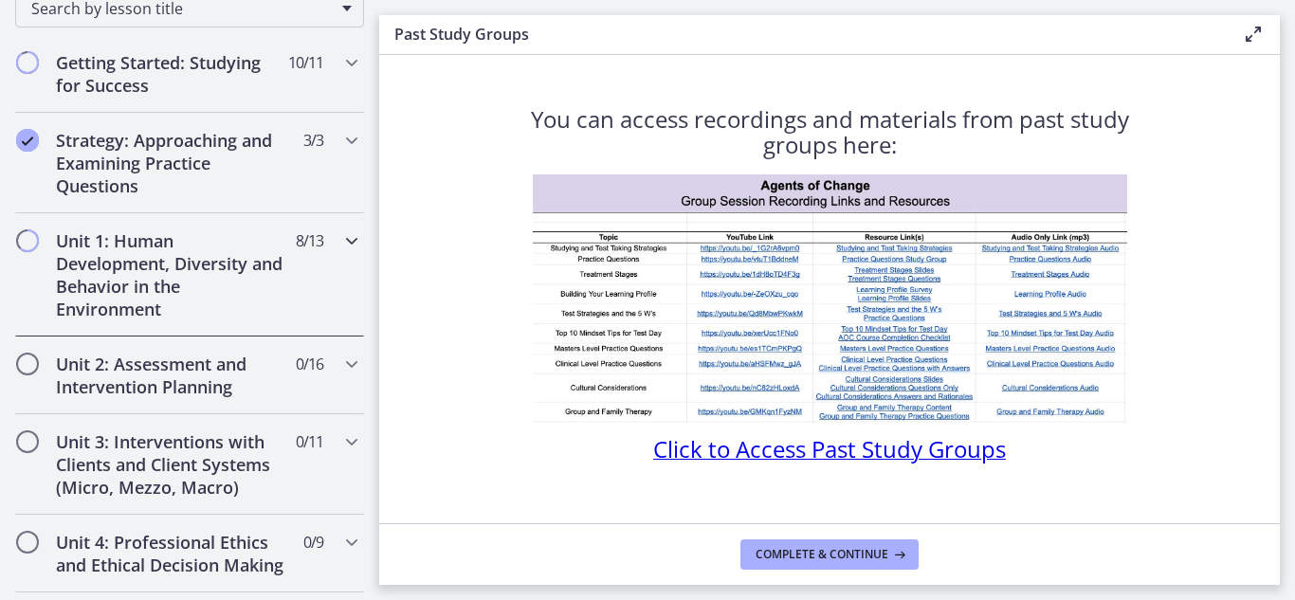
click at [262, 264] on h2 "Unit 1: Human Development, Diversity and Behavior in the Environment" at bounding box center [171, 274] width 231 height 91
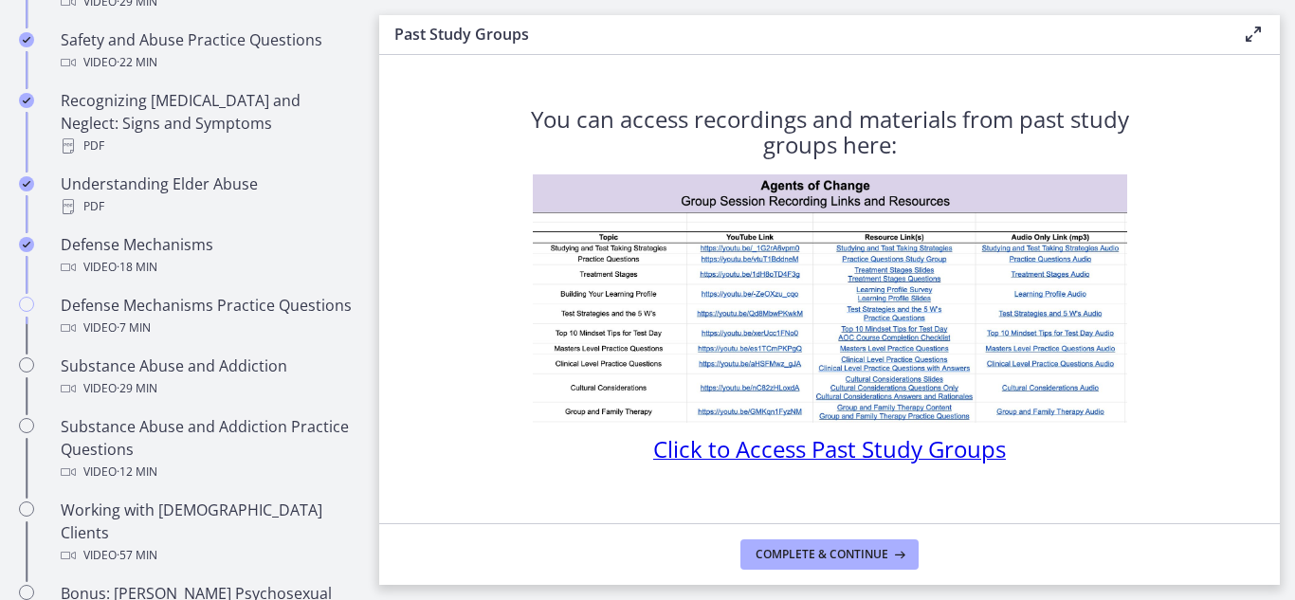
scroll to position [1048, 0]
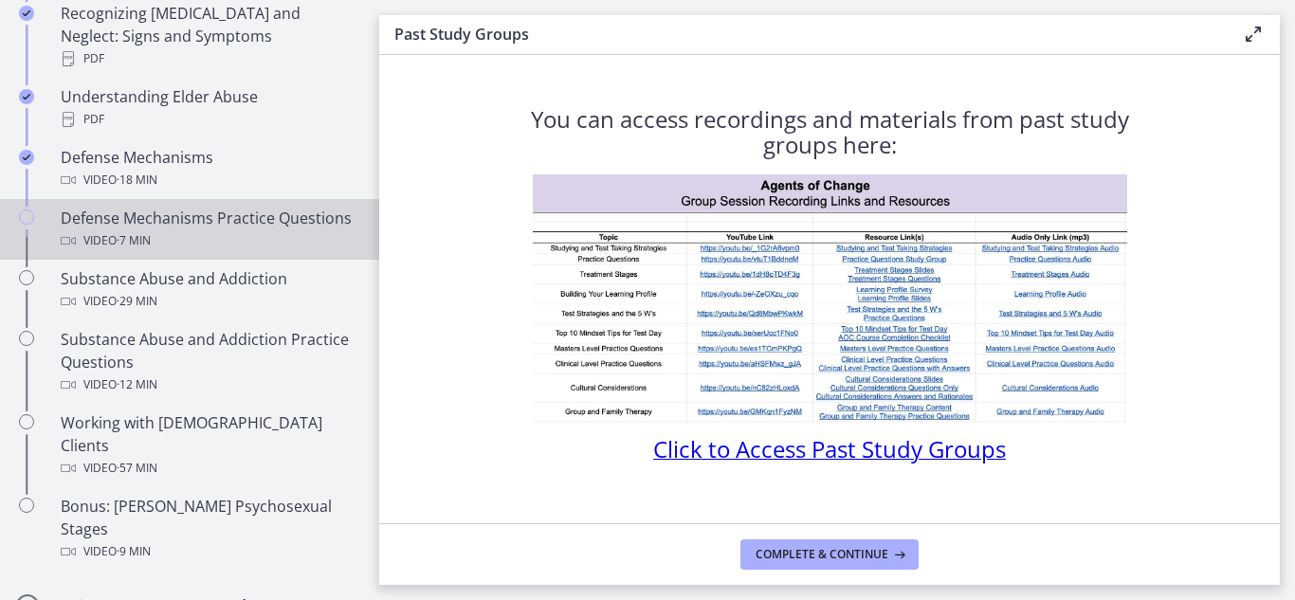
click at [224, 221] on div "Defense Mechanisms Practice Questions Video · 7 min" at bounding box center [209, 230] width 296 height 46
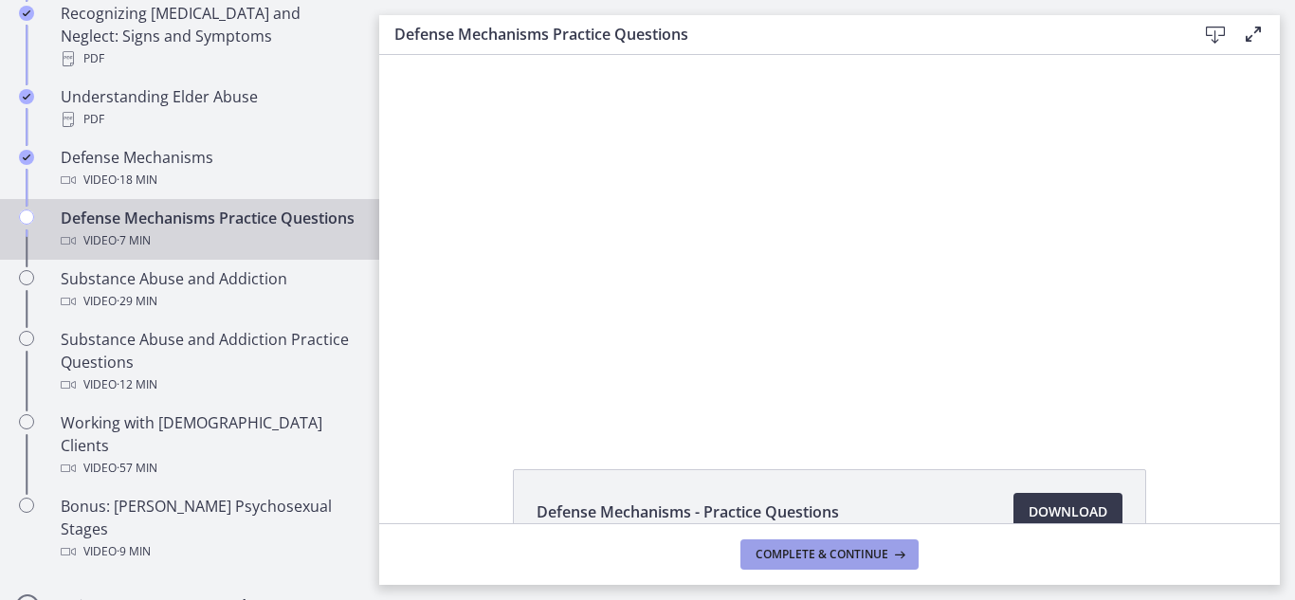
click at [795, 554] on span "Complete & continue" at bounding box center [822, 554] width 133 height 15
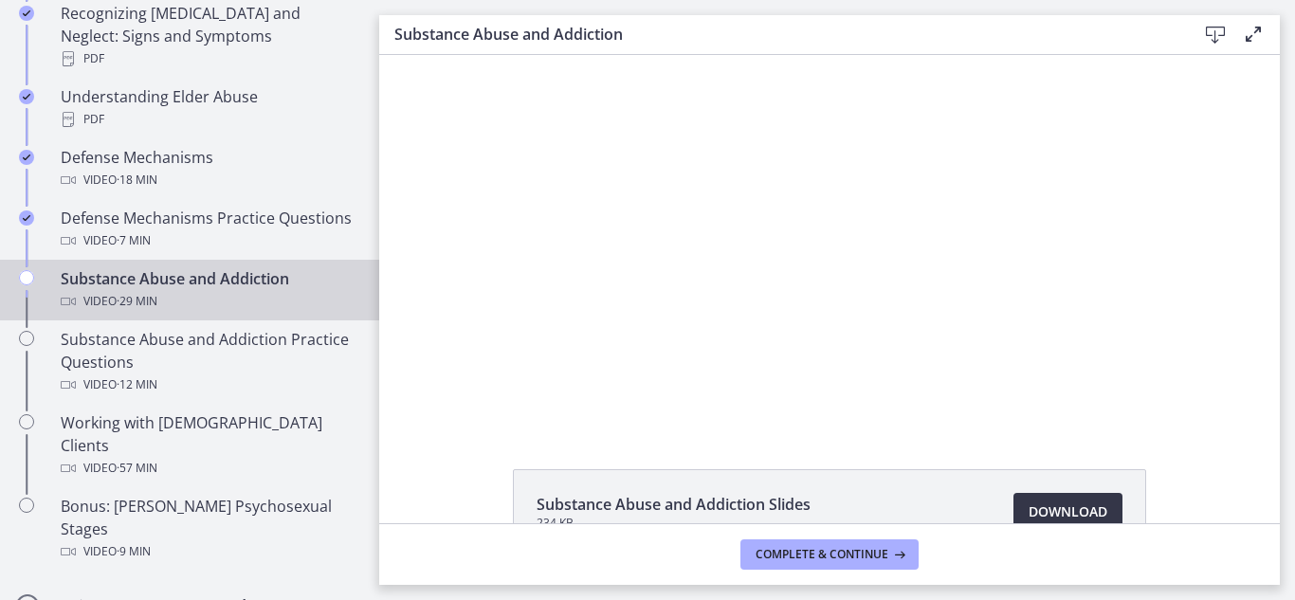
click at [1056, 505] on span "Download Opens in a new window" at bounding box center [1068, 512] width 79 height 23
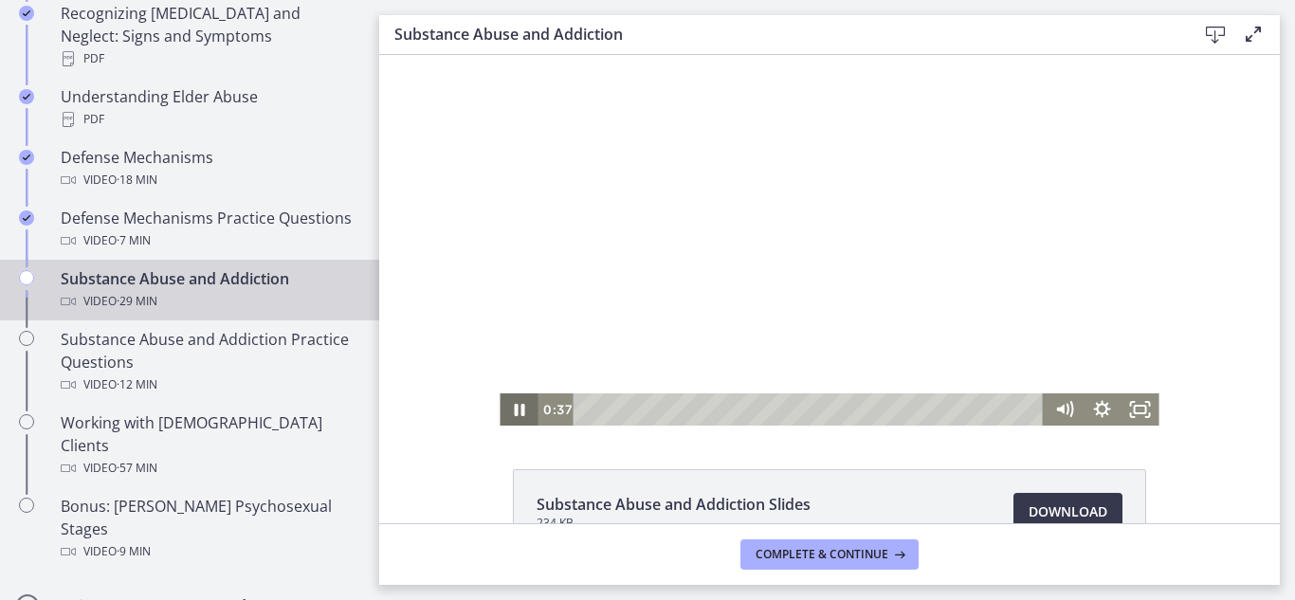
click at [514, 411] on icon "Pause" at bounding box center [519, 410] width 10 height 12
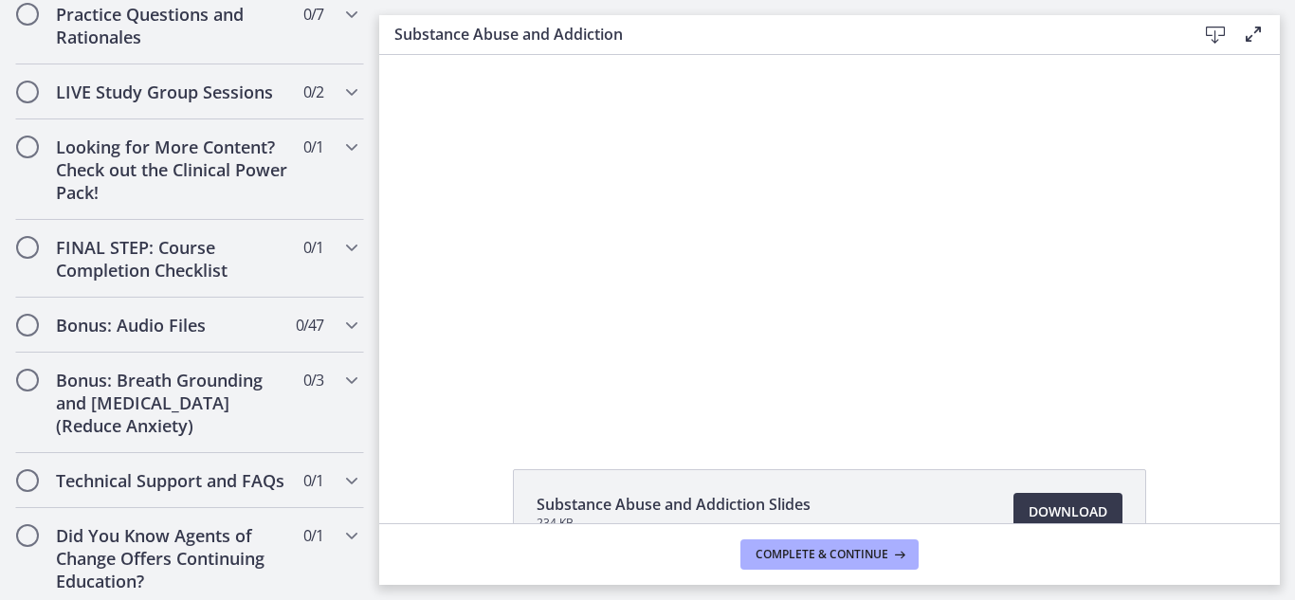
scroll to position [1904, 0]
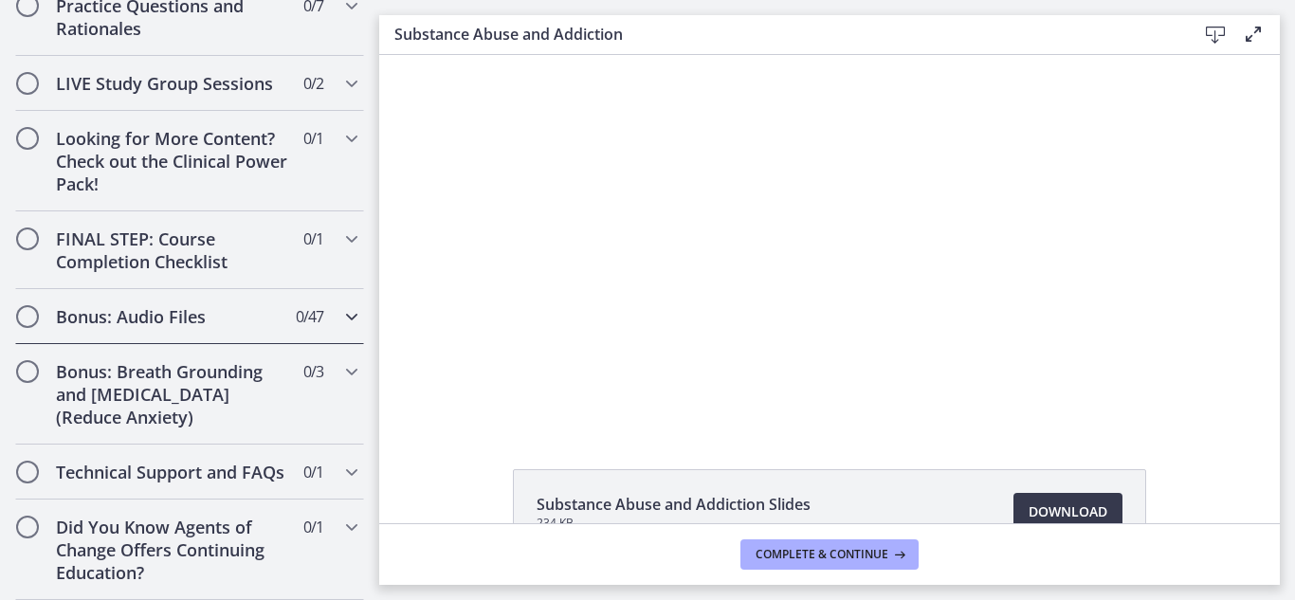
click at [246, 311] on div "Bonus: Audio Files 0 / 47 Completed" at bounding box center [189, 316] width 349 height 55
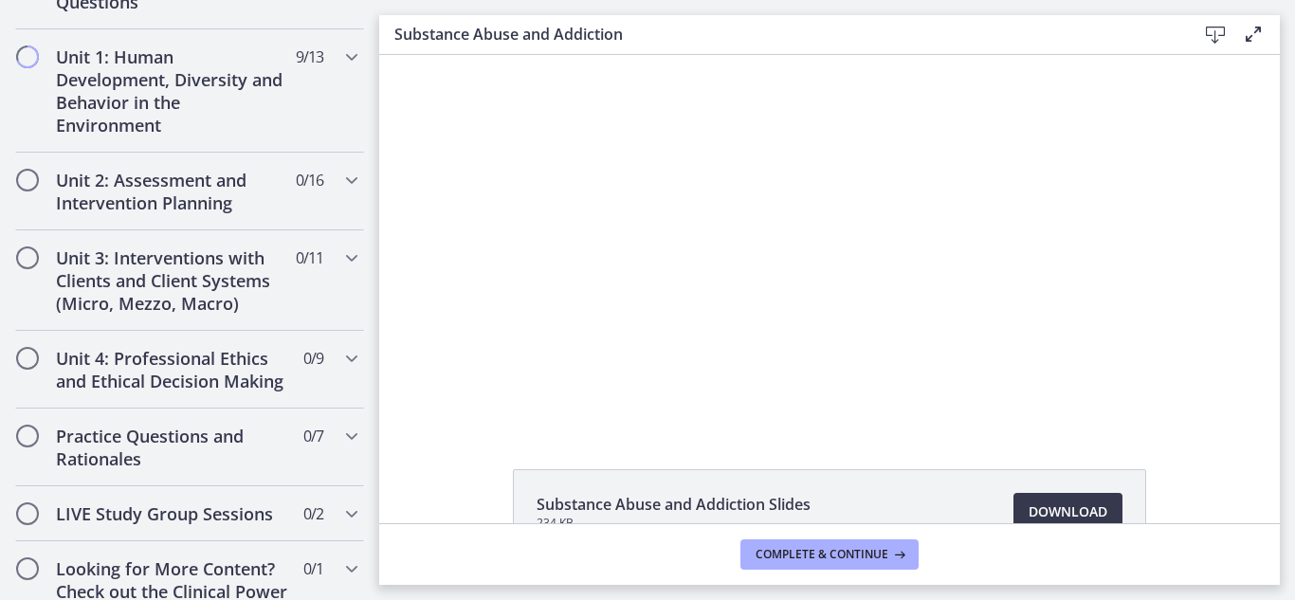
scroll to position [0, 0]
